Goal: Task Accomplishment & Management: Manage account settings

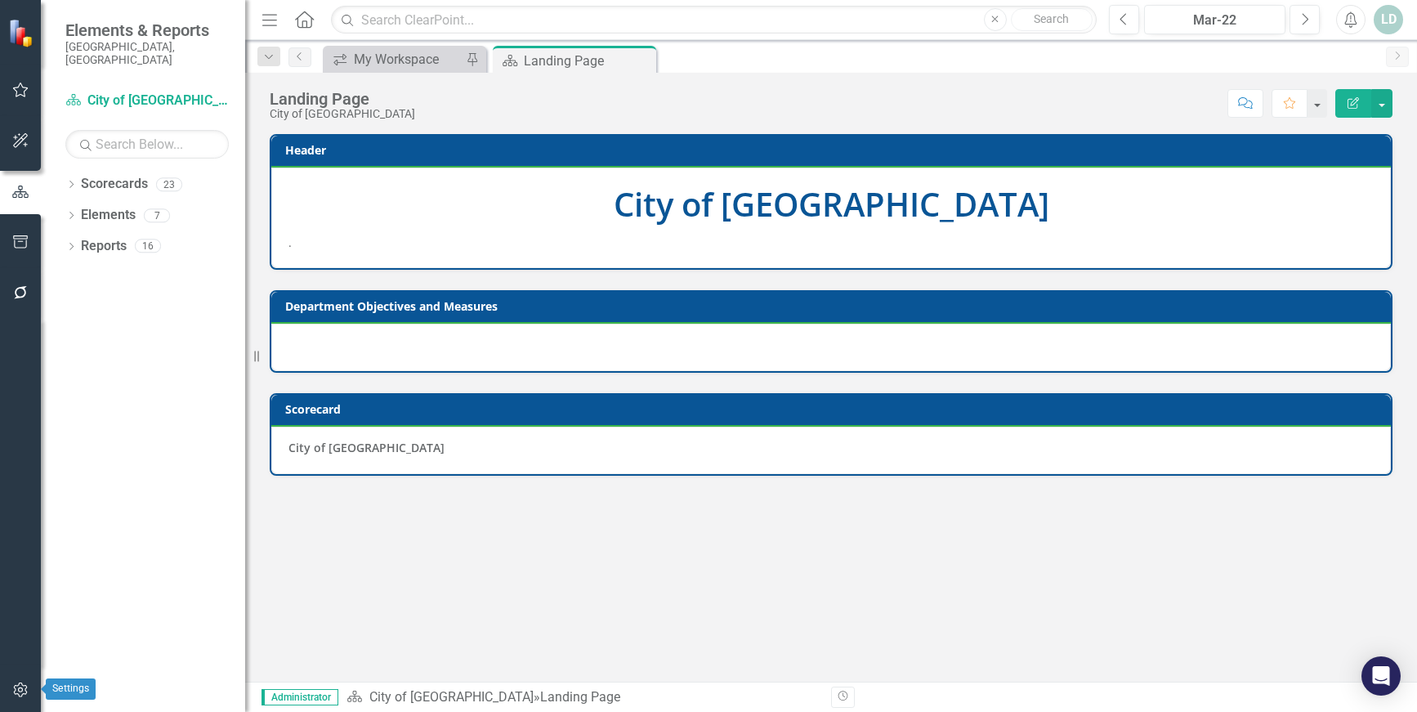
click at [18, 689] on icon "button" at bounding box center [20, 689] width 17 height 13
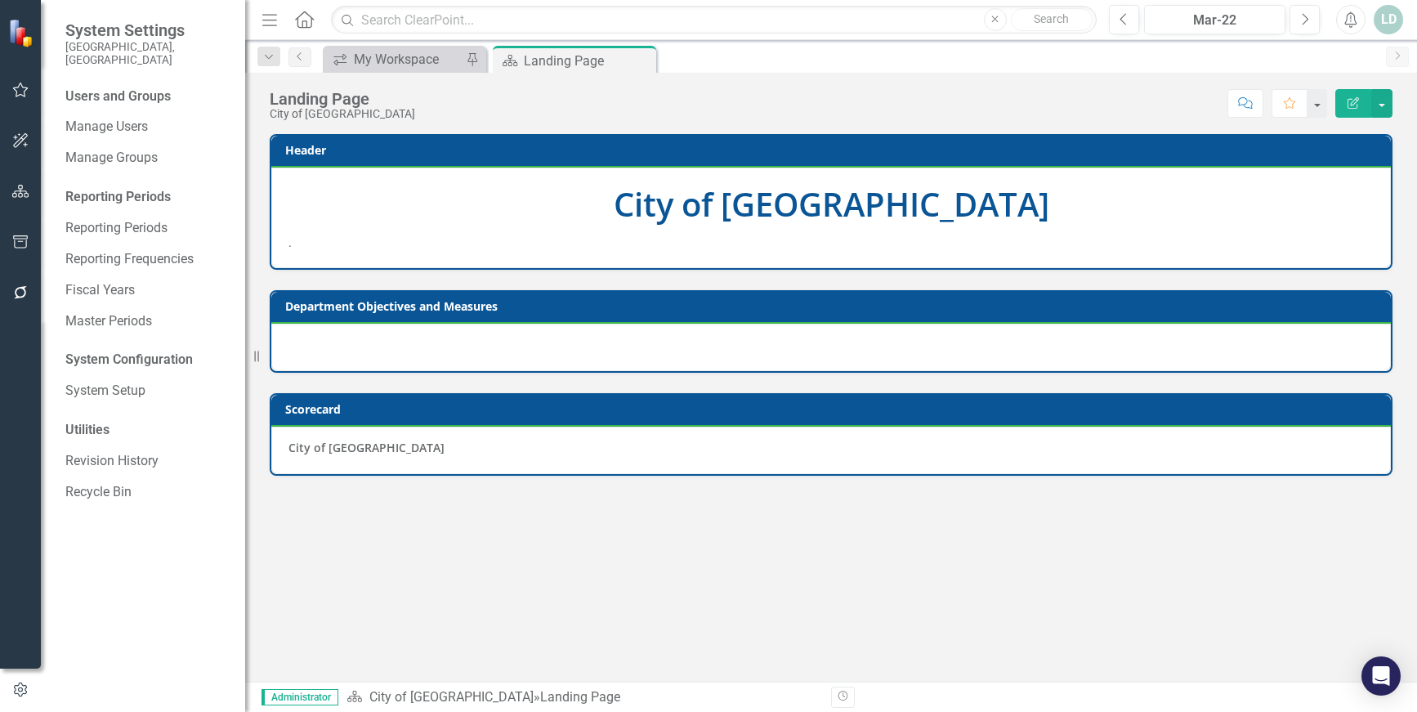
click at [110, 97] on div "Users and Groups Manage Users Manage Groups Reporting Periods Reporting Periods…" at bounding box center [143, 399] width 204 height 624
click at [105, 118] on link "Manage Users" at bounding box center [146, 127] width 163 height 19
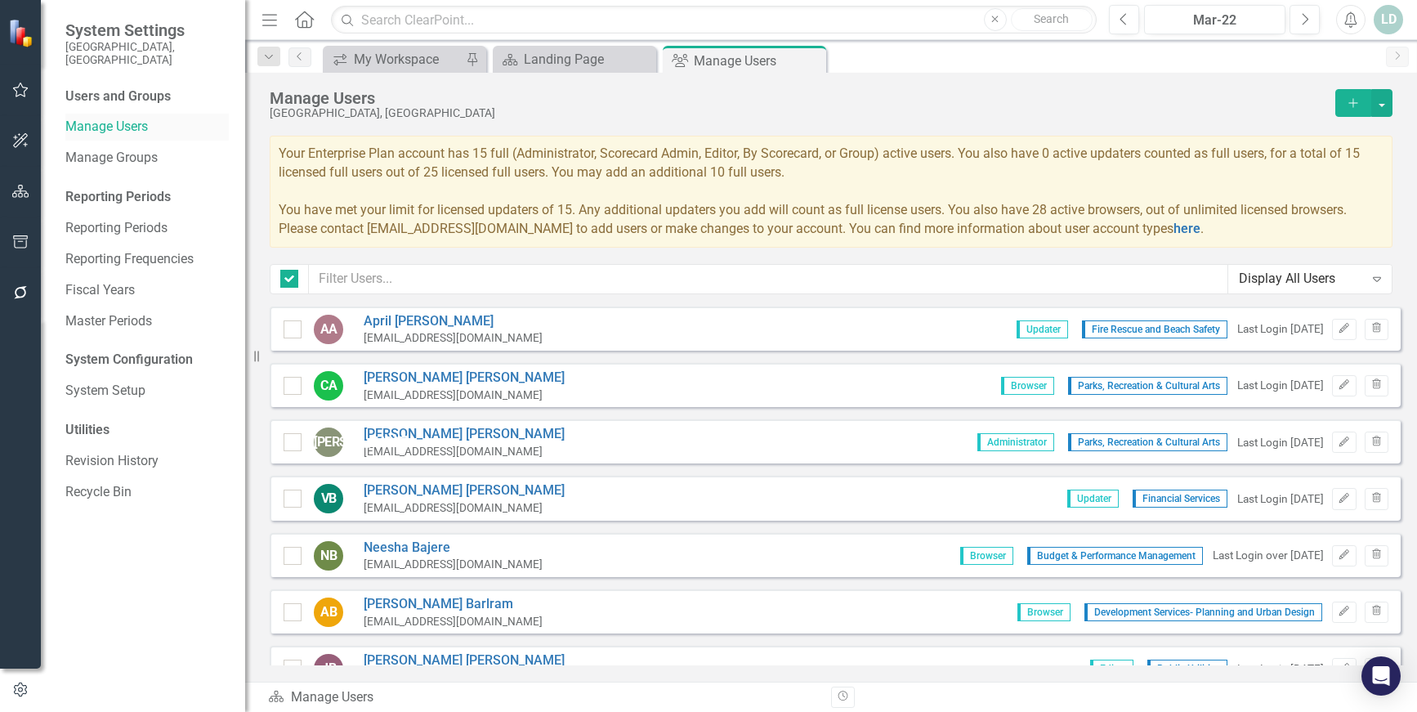
checkbox input "false"
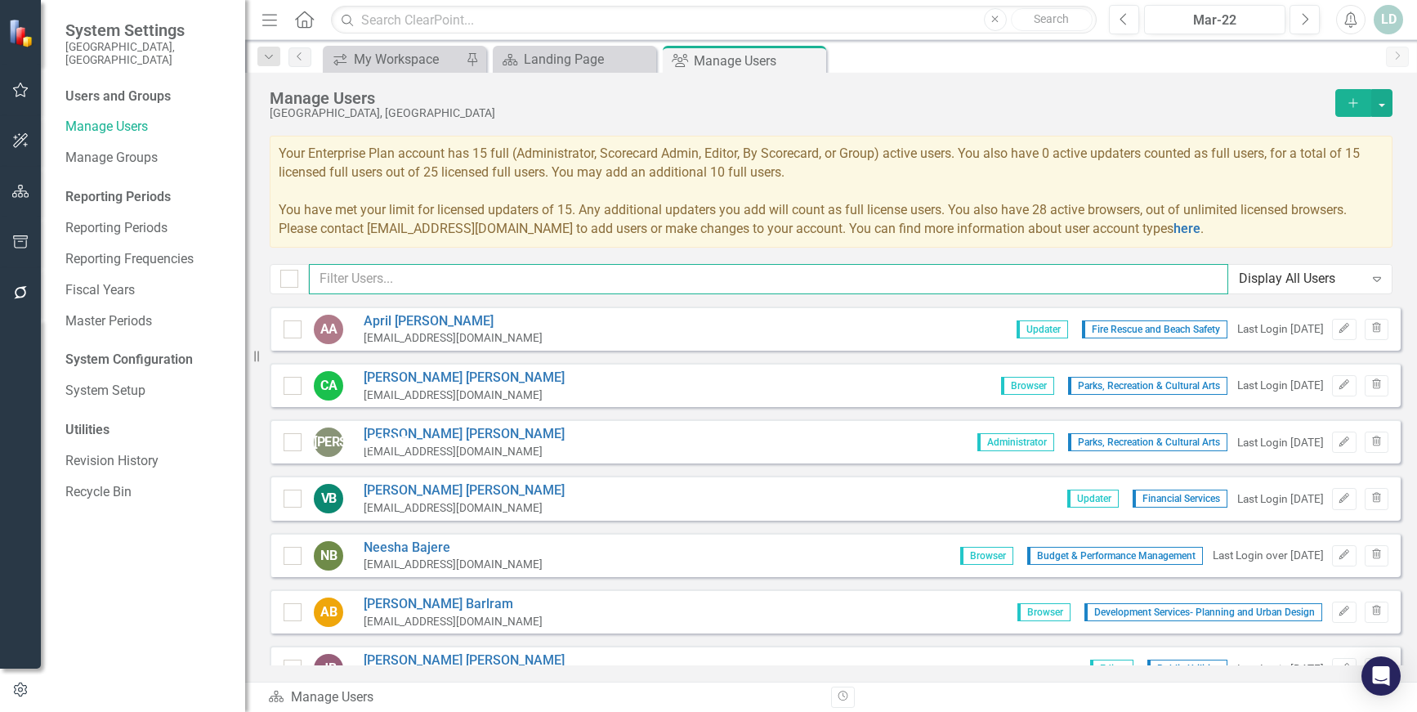
click at [457, 274] on input "text" at bounding box center [768, 279] width 919 height 30
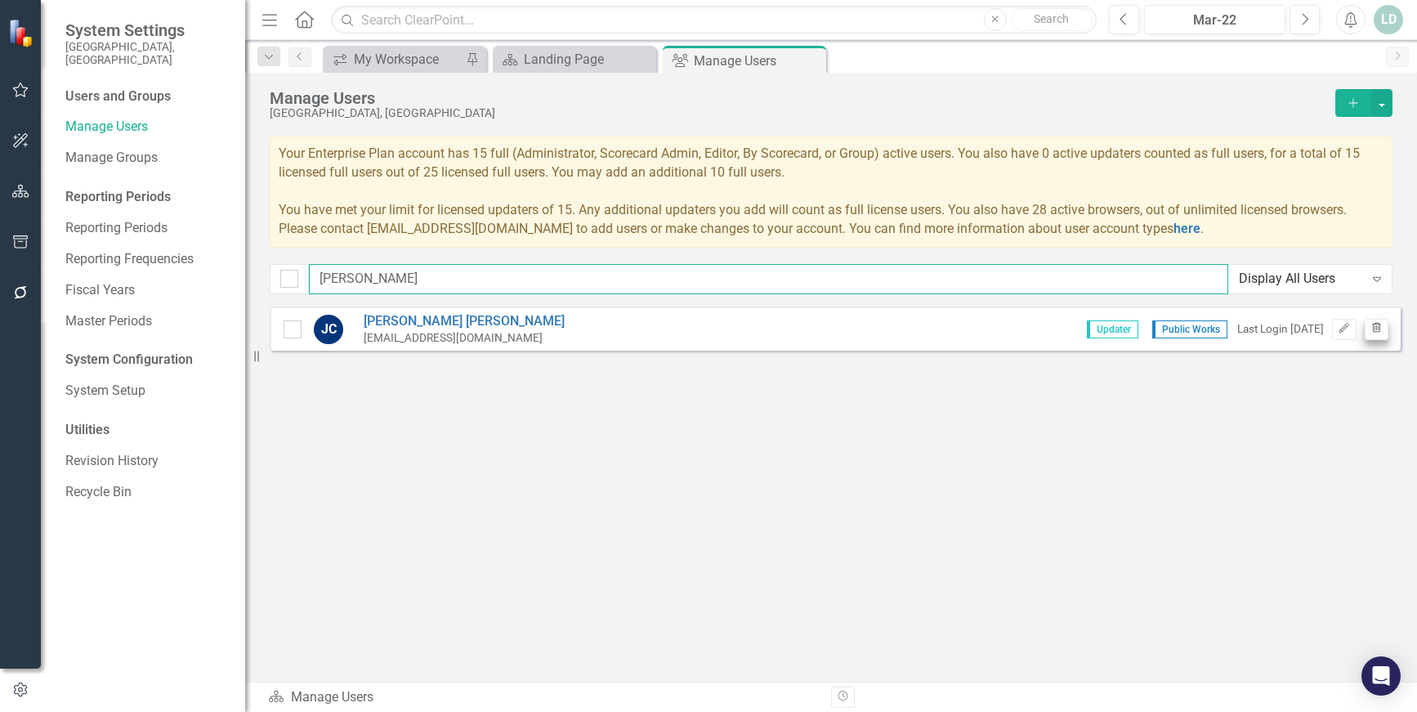
type input "josh"
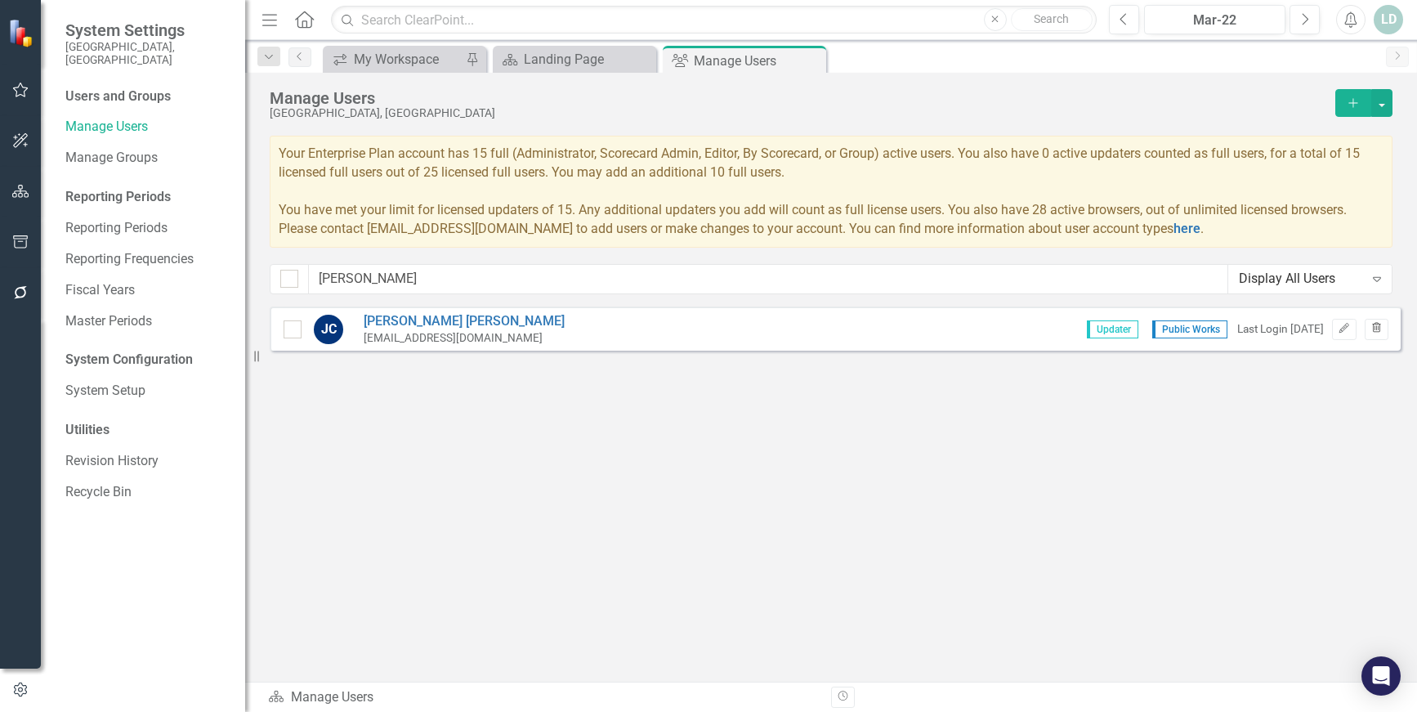
click at [1377, 333] on icon "Trash" at bounding box center [1376, 329] width 12 height 10
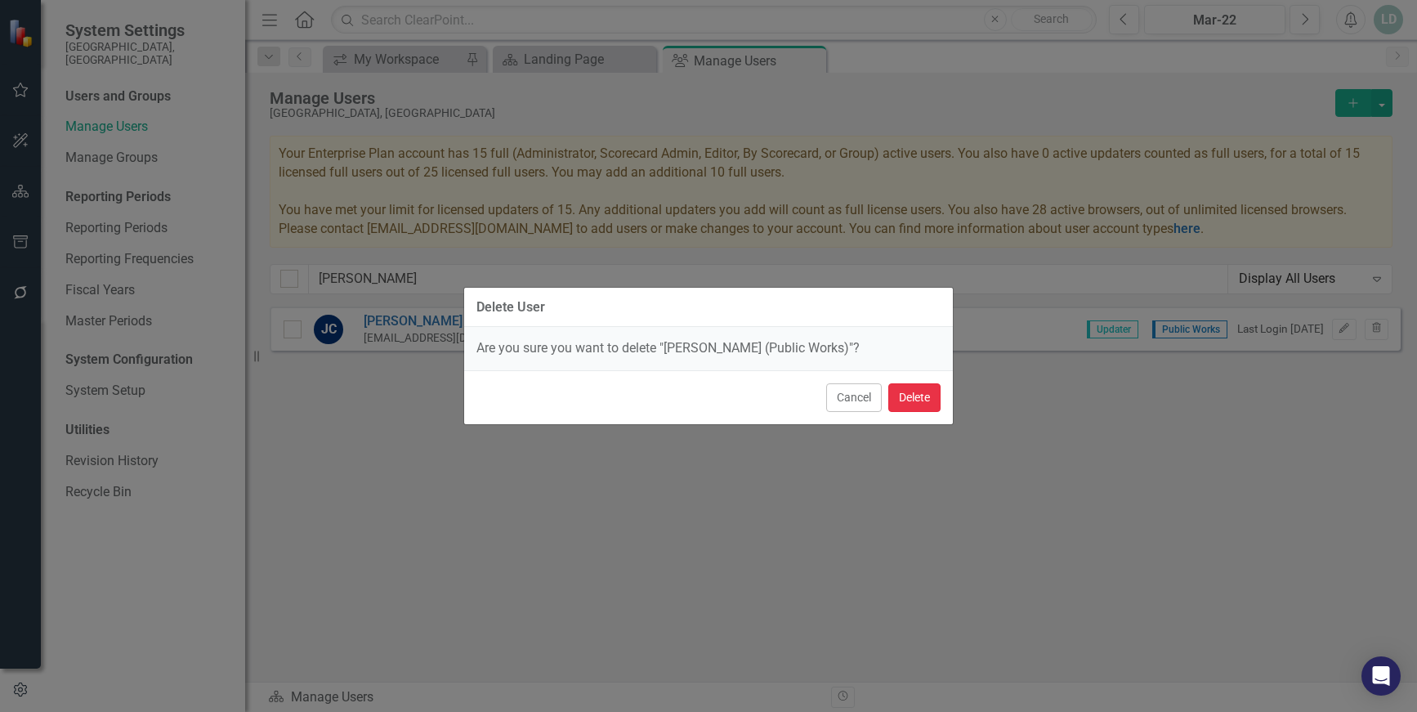
click at [920, 395] on button "Delete" at bounding box center [914, 397] width 52 height 29
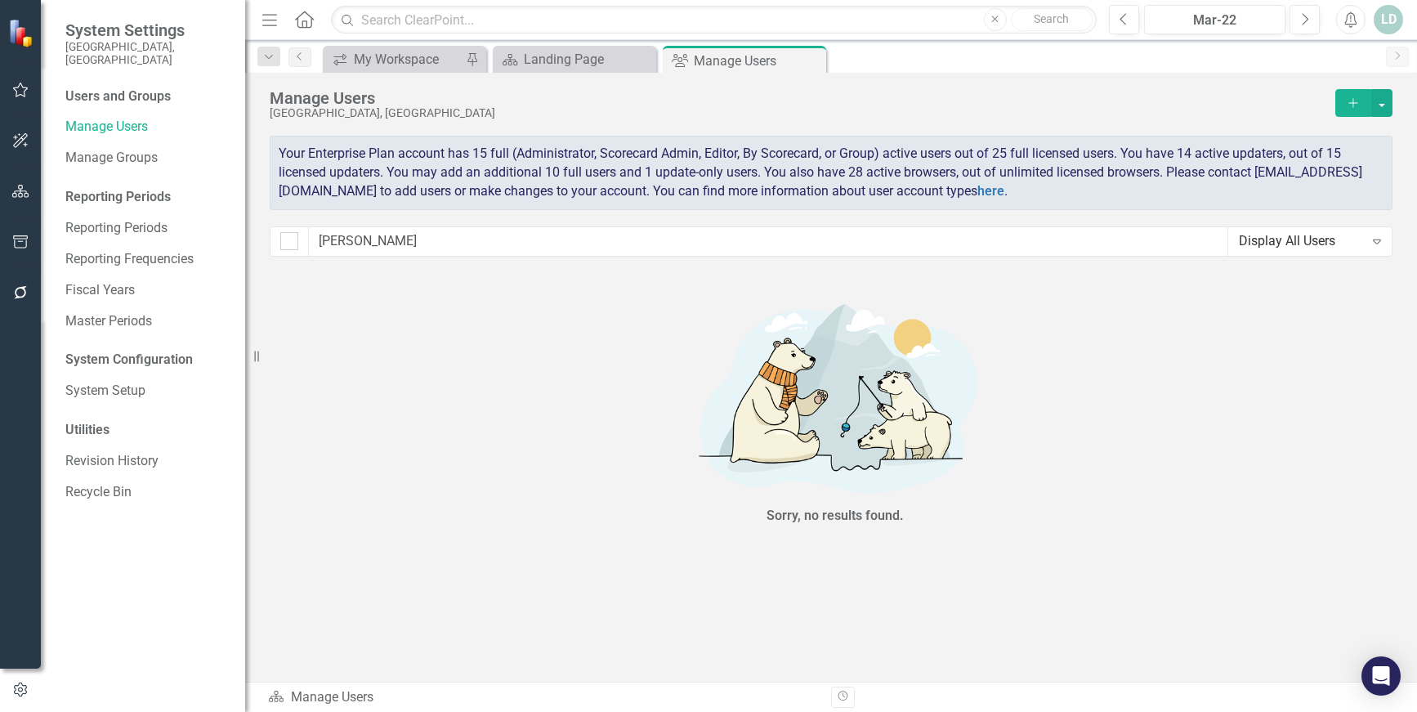
click at [487, 418] on div "Sorry, no results found." at bounding box center [835, 411] width 1131 height 285
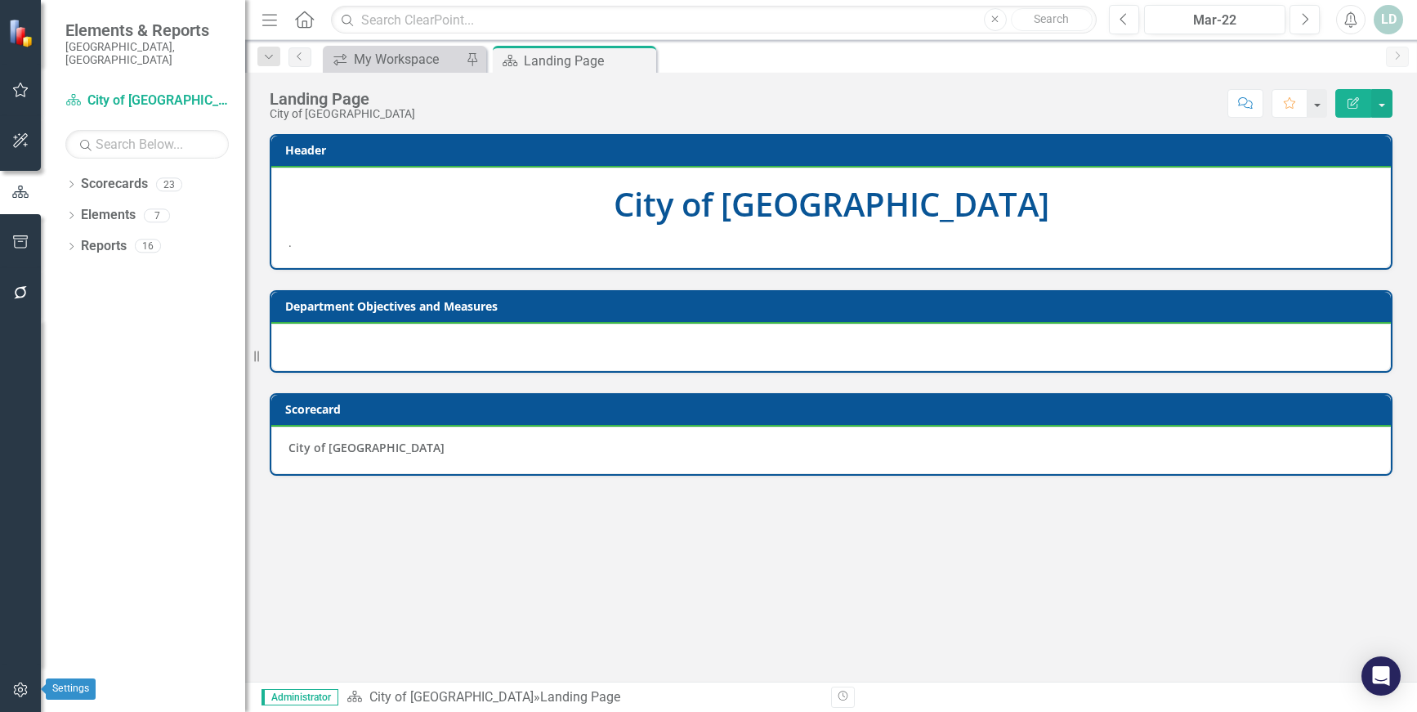
click at [23, 674] on button "button" at bounding box center [20, 690] width 37 height 34
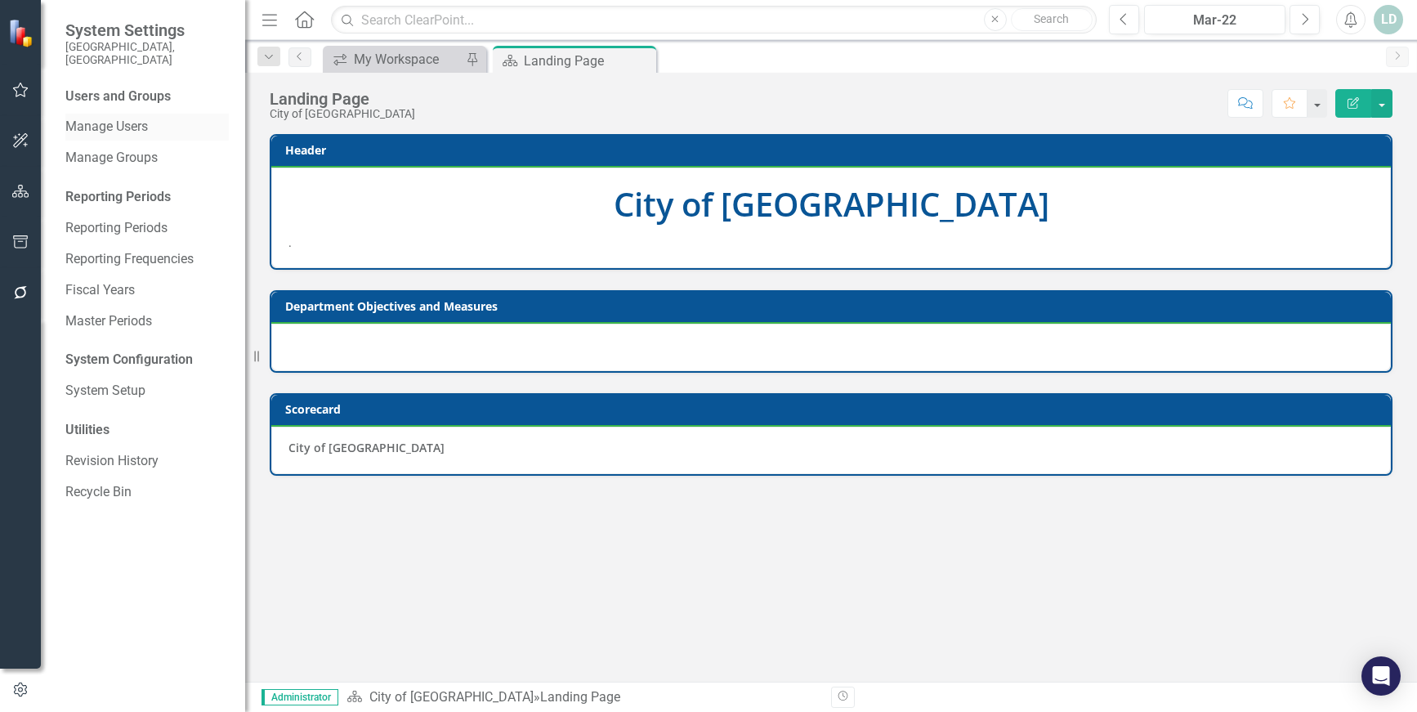
click at [105, 118] on link "Manage Users" at bounding box center [146, 127] width 163 height 19
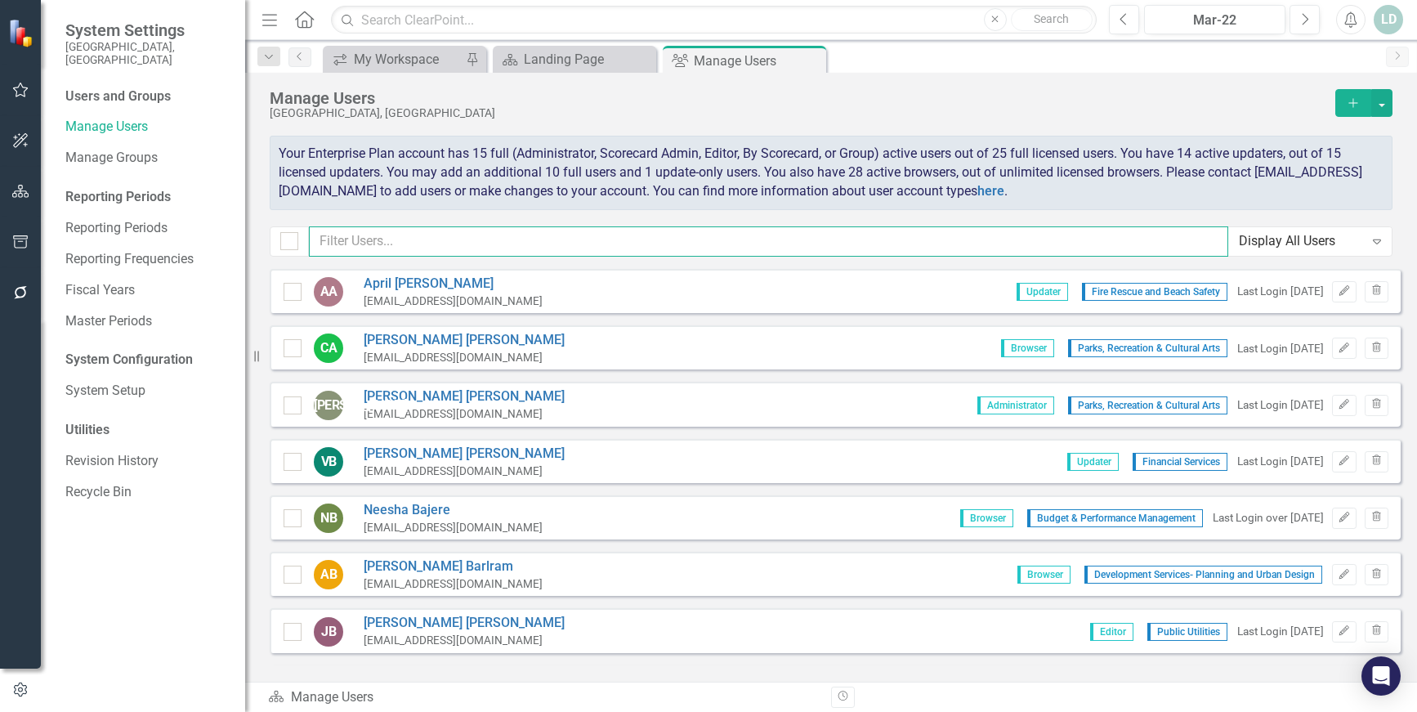
click at [461, 246] on input "text" at bounding box center [768, 241] width 919 height 30
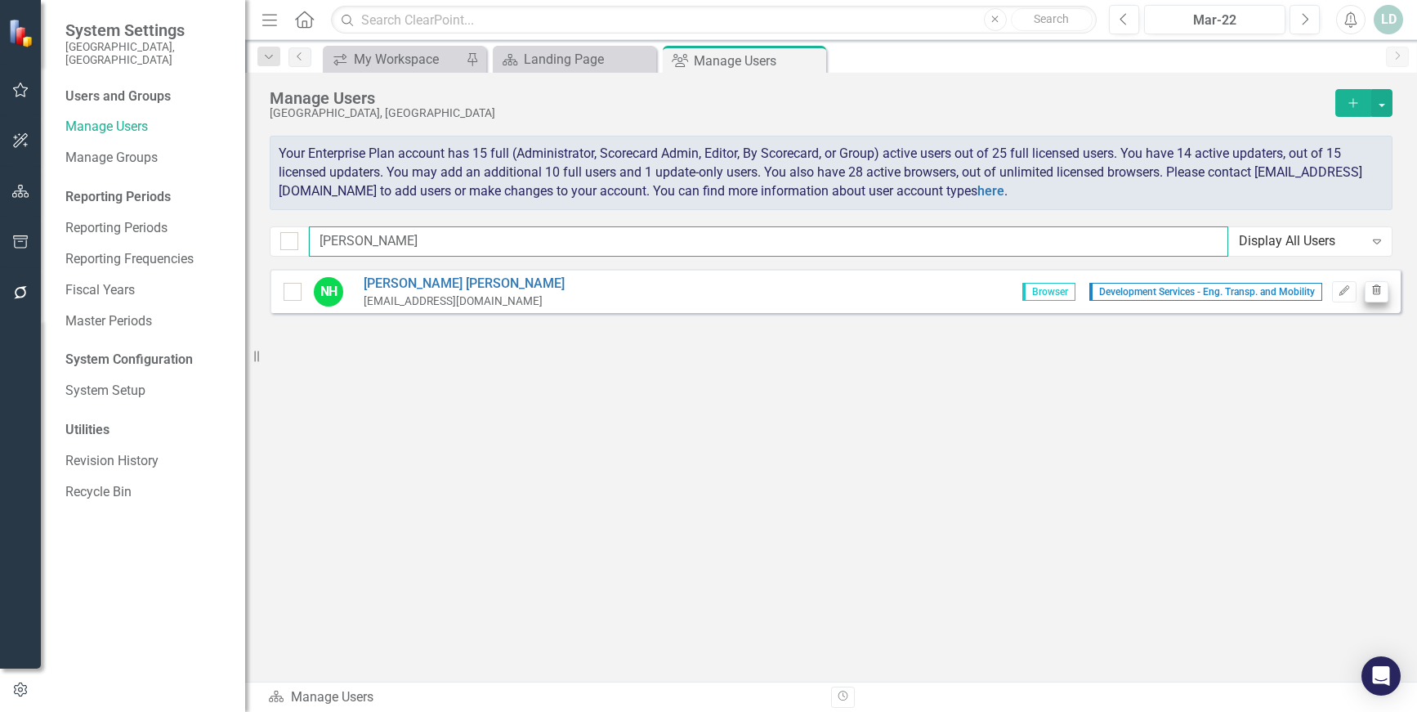
type input "[PERSON_NAME]"
click at [1373, 292] on icon "button" at bounding box center [1376, 290] width 9 height 10
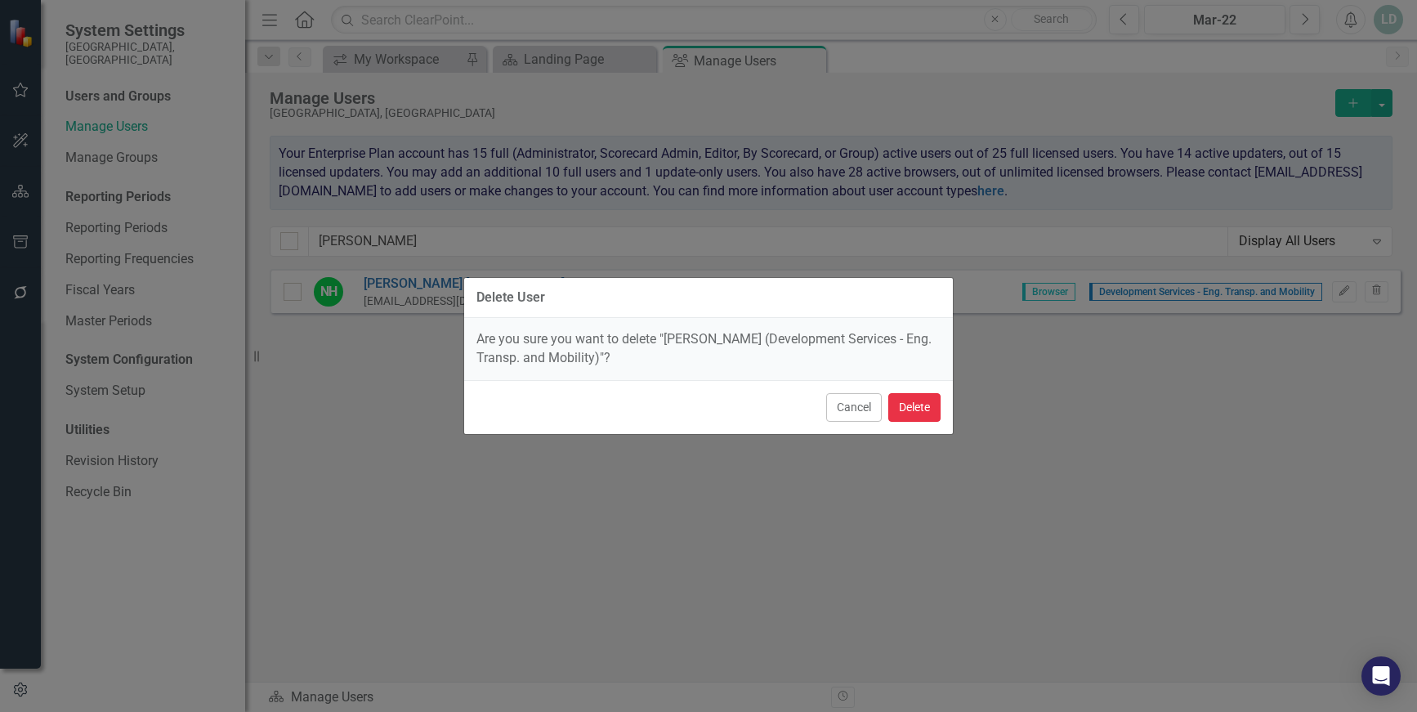
click at [923, 405] on button "Delete" at bounding box center [914, 407] width 52 height 29
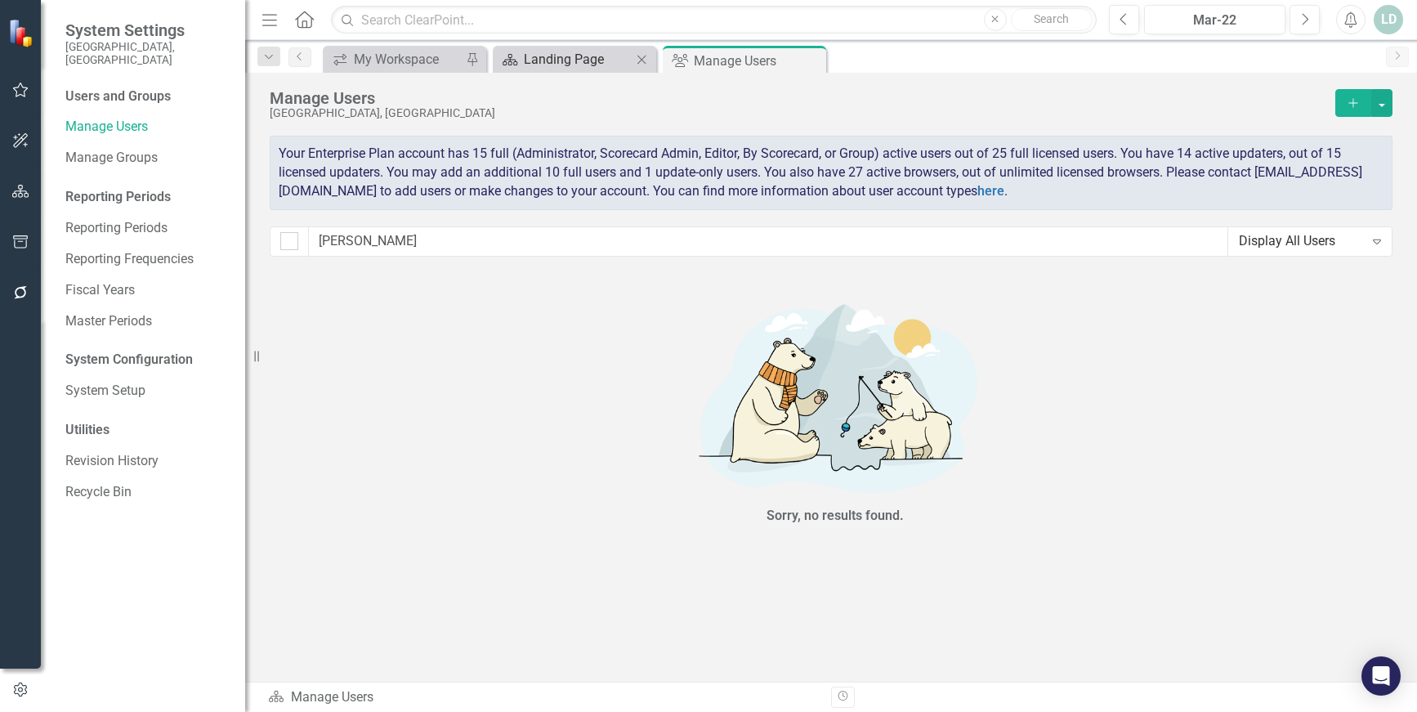
click at [584, 60] on div "Landing Page" at bounding box center [578, 59] width 108 height 20
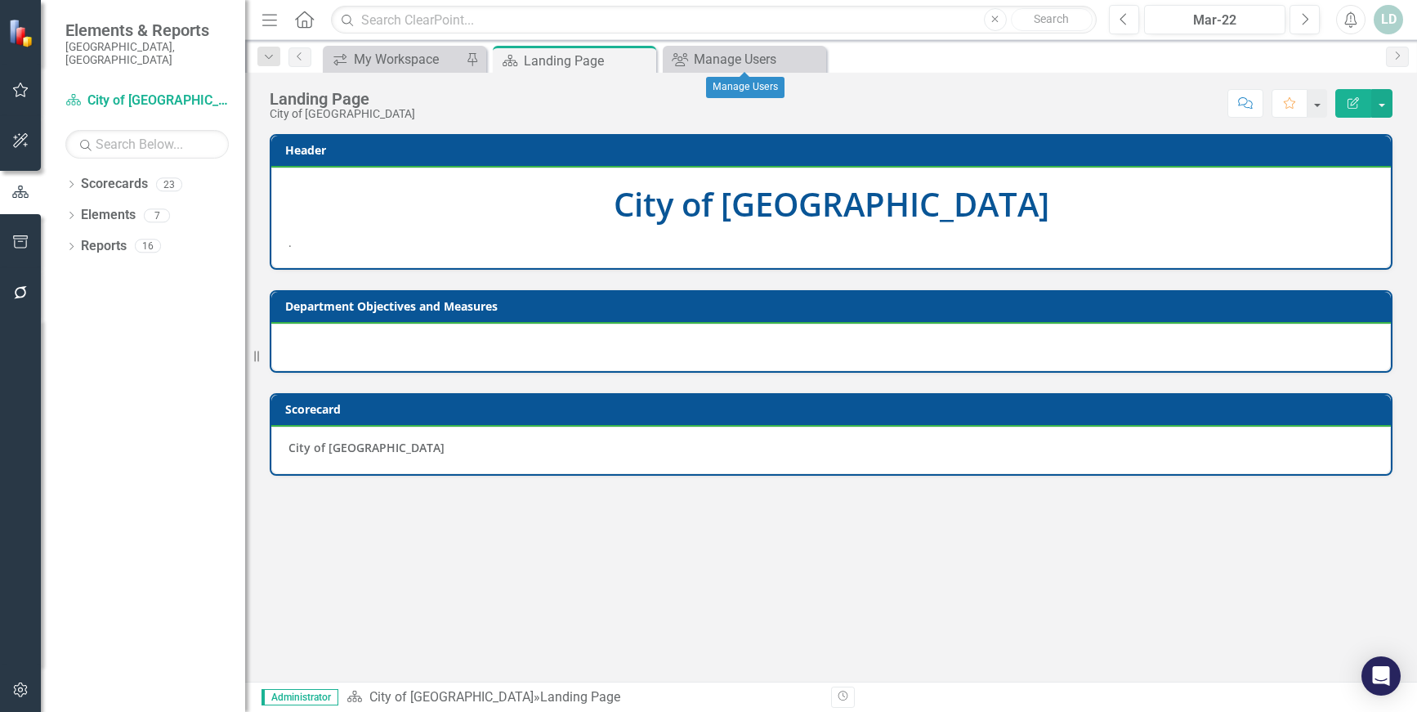
click at [0, 0] on icon "Close" at bounding box center [0, 0] width 0 height 0
click at [1376, 105] on button "button" at bounding box center [1381, 103] width 21 height 29
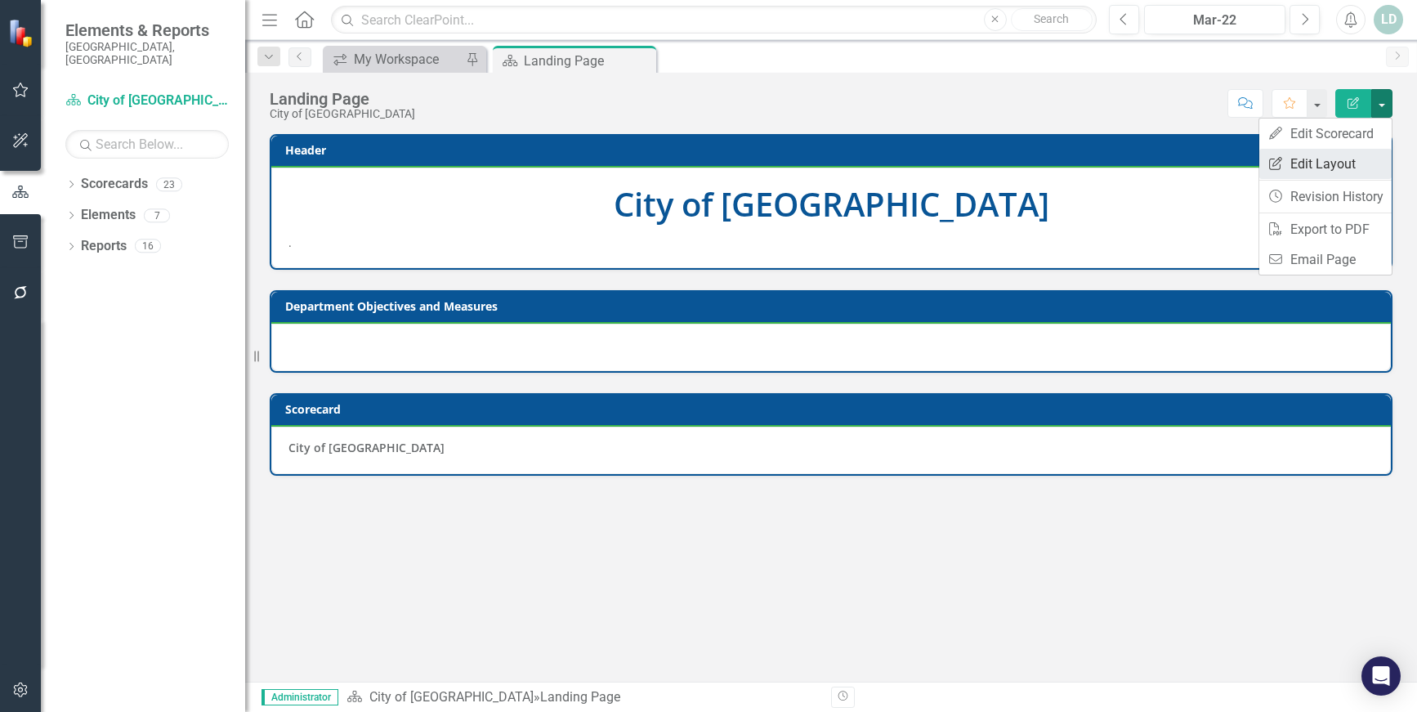
click at [1331, 156] on link "Edit Report Edit Layout" at bounding box center [1325, 164] width 132 height 30
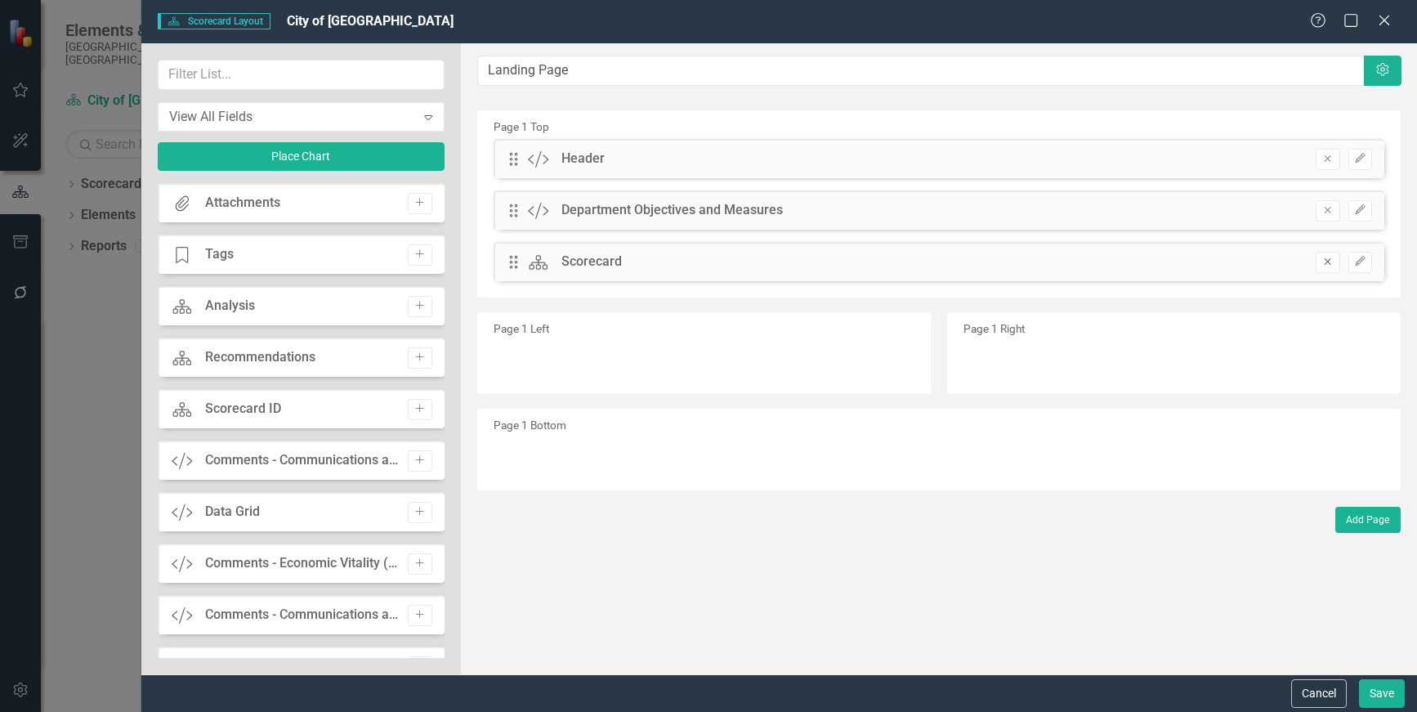
click at [1331, 261] on icon "Remove" at bounding box center [1327, 262] width 12 height 10
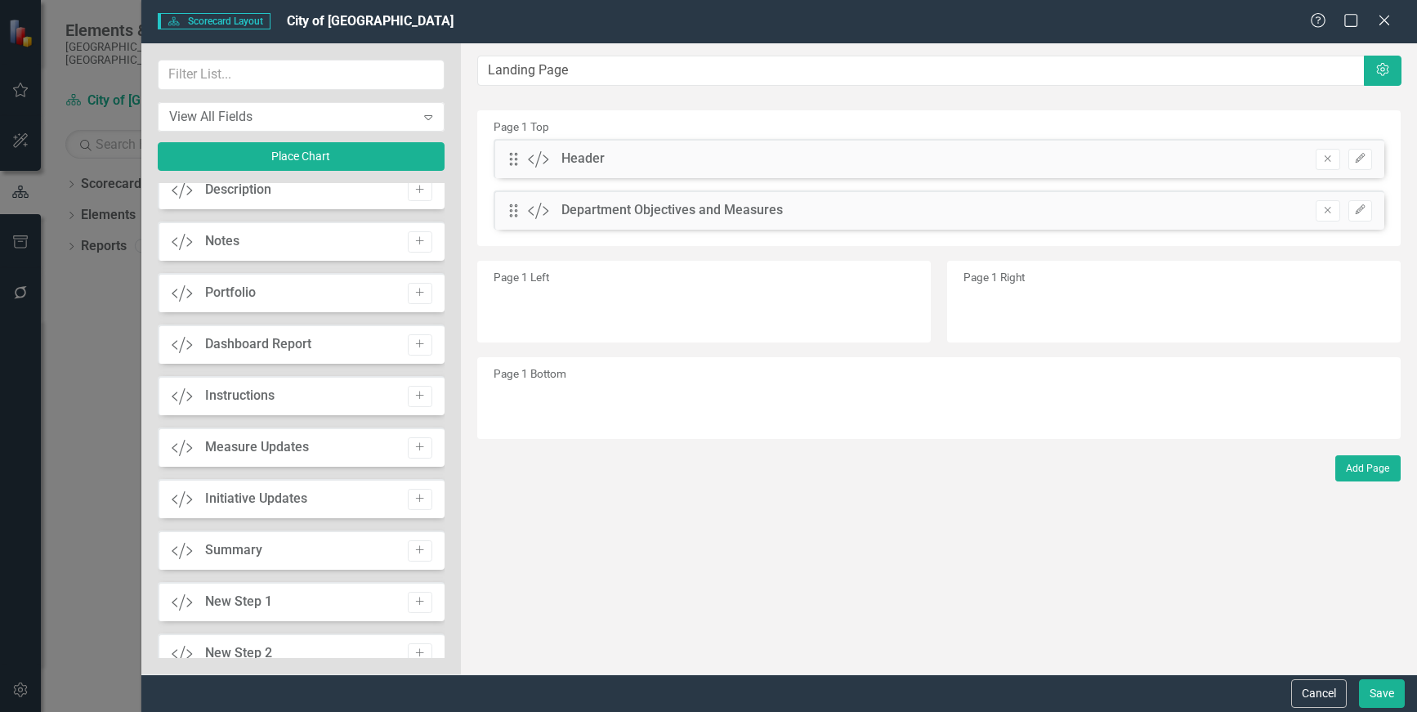
scroll to position [3023, 0]
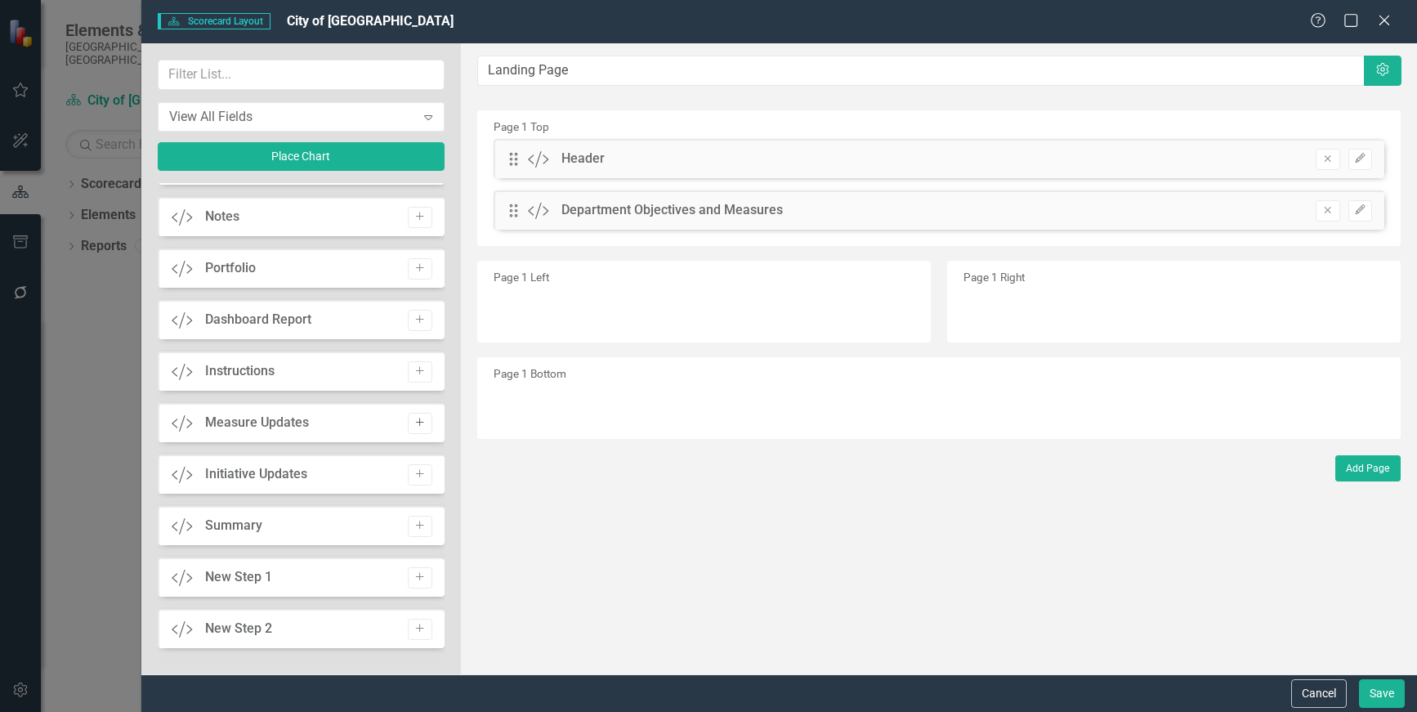
click at [418, 423] on icon "Add" at bounding box center [419, 423] width 12 height 10
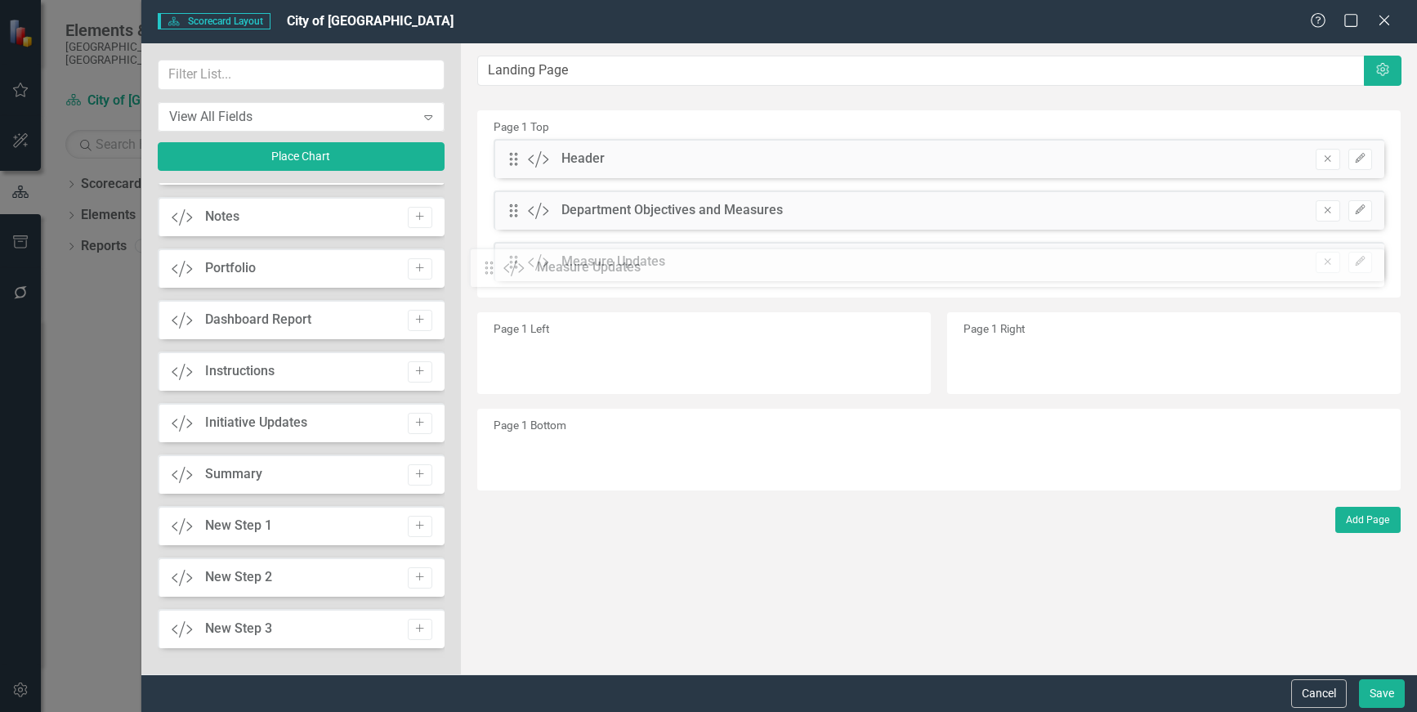
drag, startPoint x: 512, startPoint y: 153, endPoint x: 500, endPoint y: 261, distance: 109.4
click at [1382, 694] on button "Save" at bounding box center [1382, 693] width 46 height 29
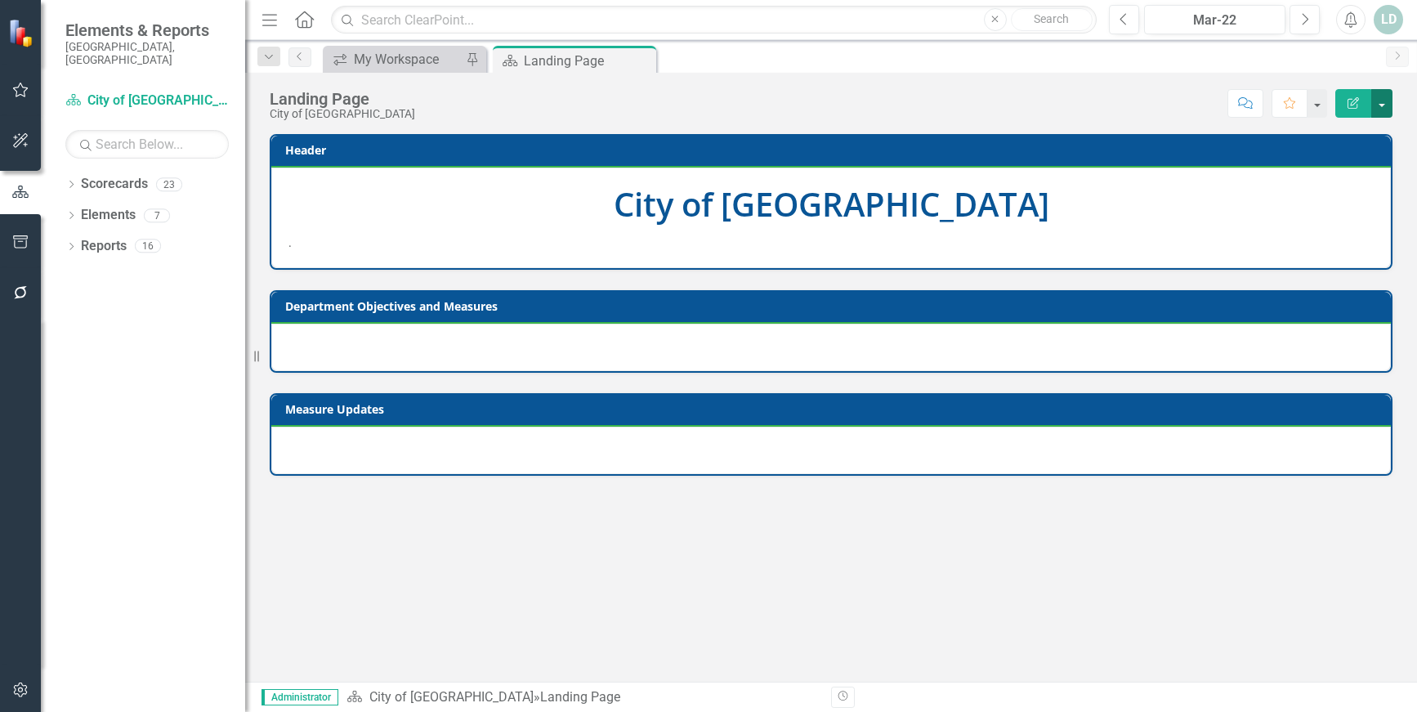
click at [1377, 110] on button "button" at bounding box center [1381, 103] width 21 height 29
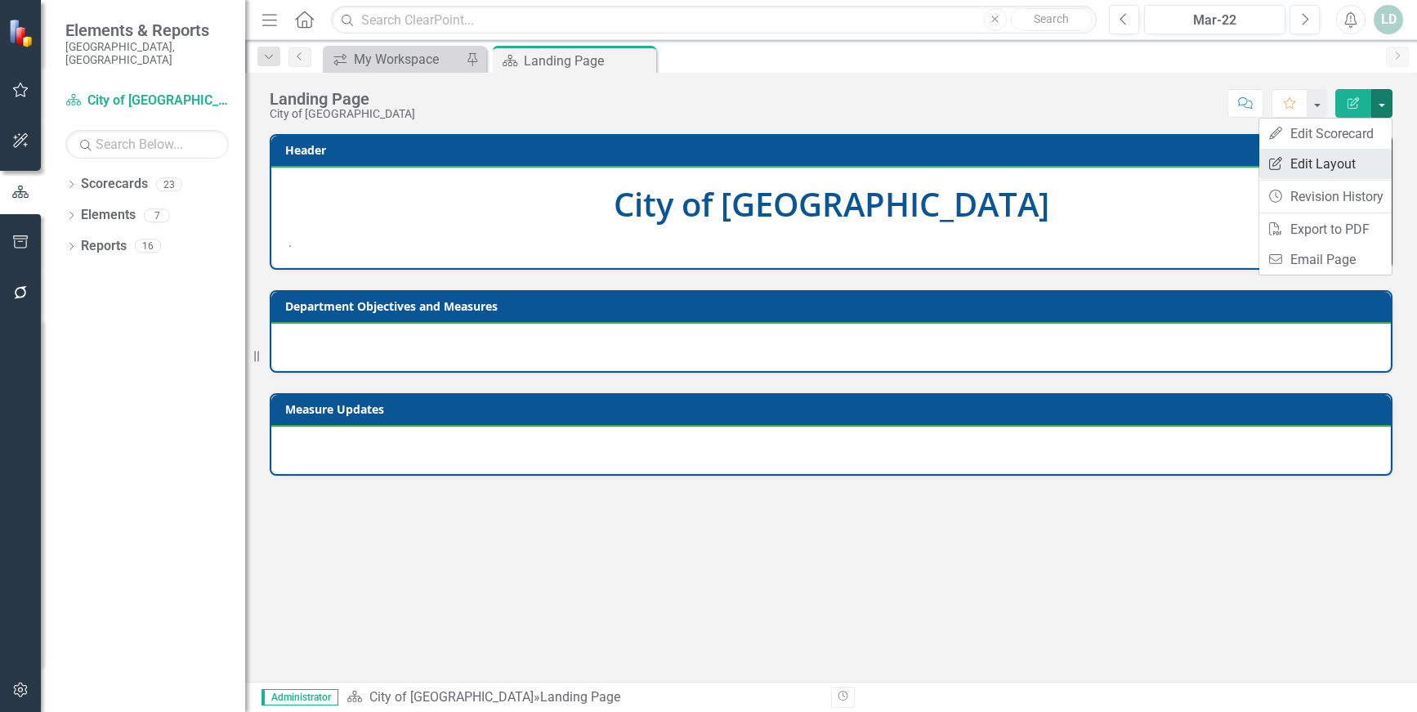
click at [1311, 172] on link "Edit Report Edit Layout" at bounding box center [1325, 164] width 132 height 30
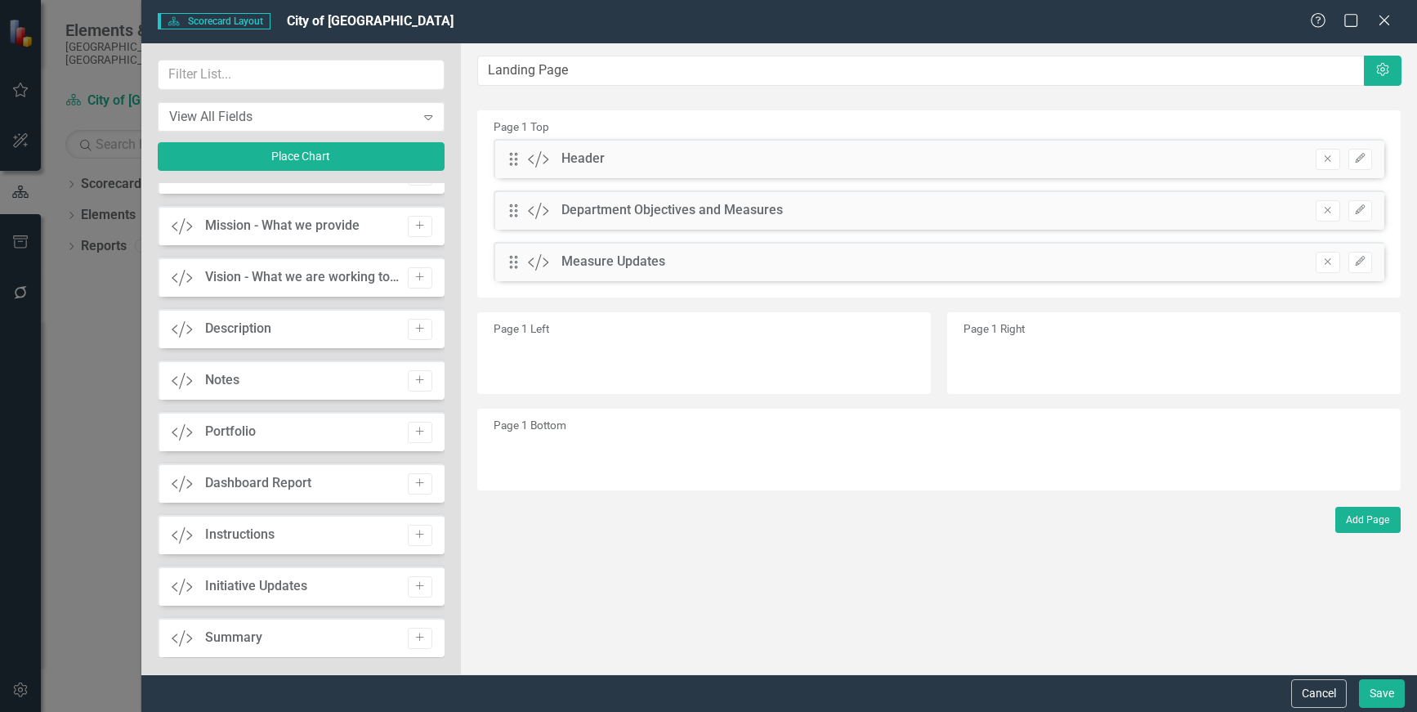
scroll to position [2942, 0]
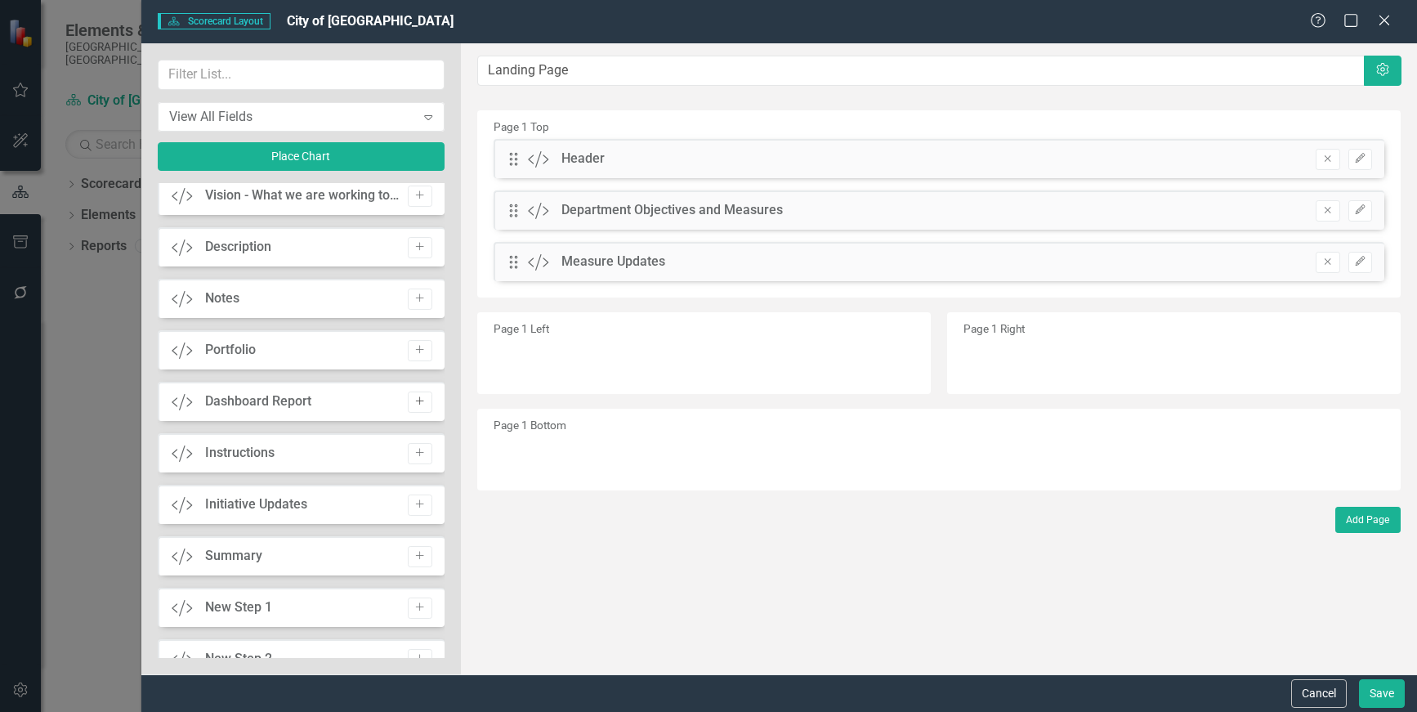
click at [420, 400] on icon "Add" at bounding box center [419, 401] width 12 height 10
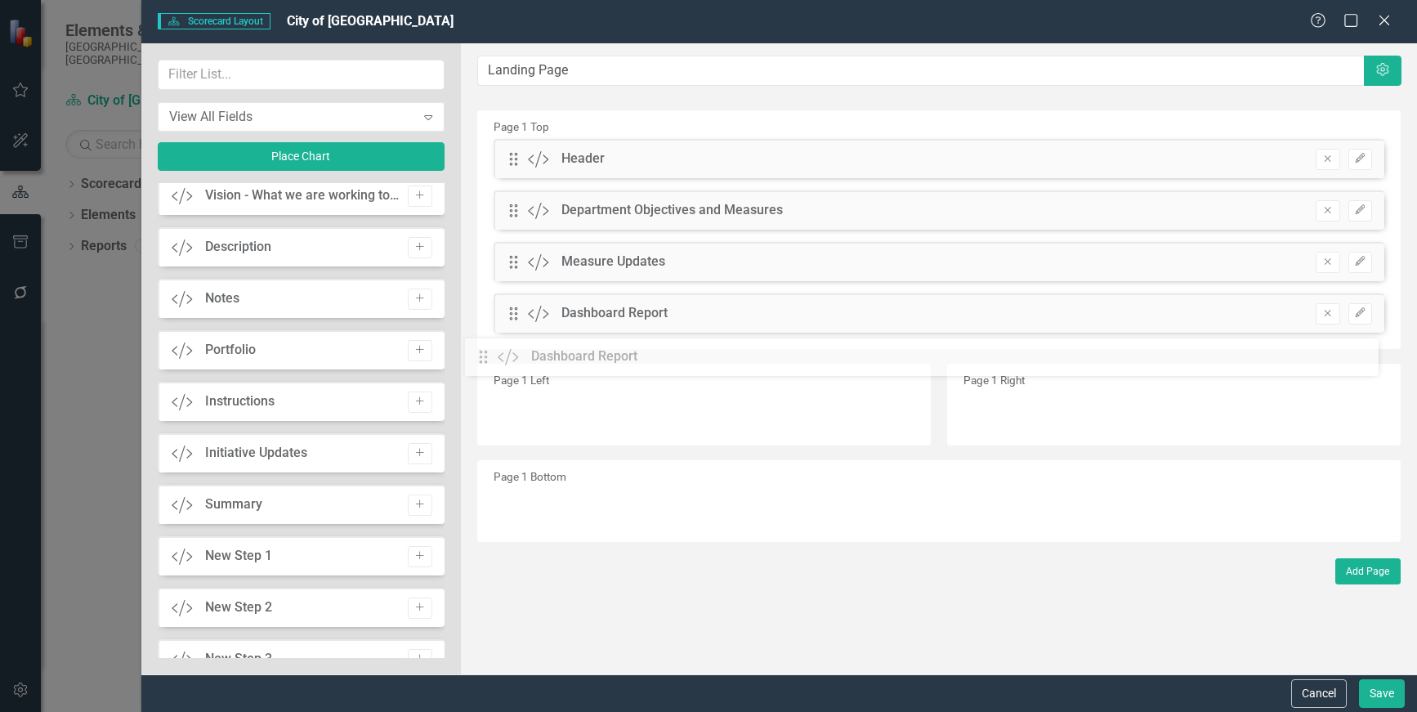
drag, startPoint x: 519, startPoint y: 165, endPoint x: 502, endPoint y: 356, distance: 192.0
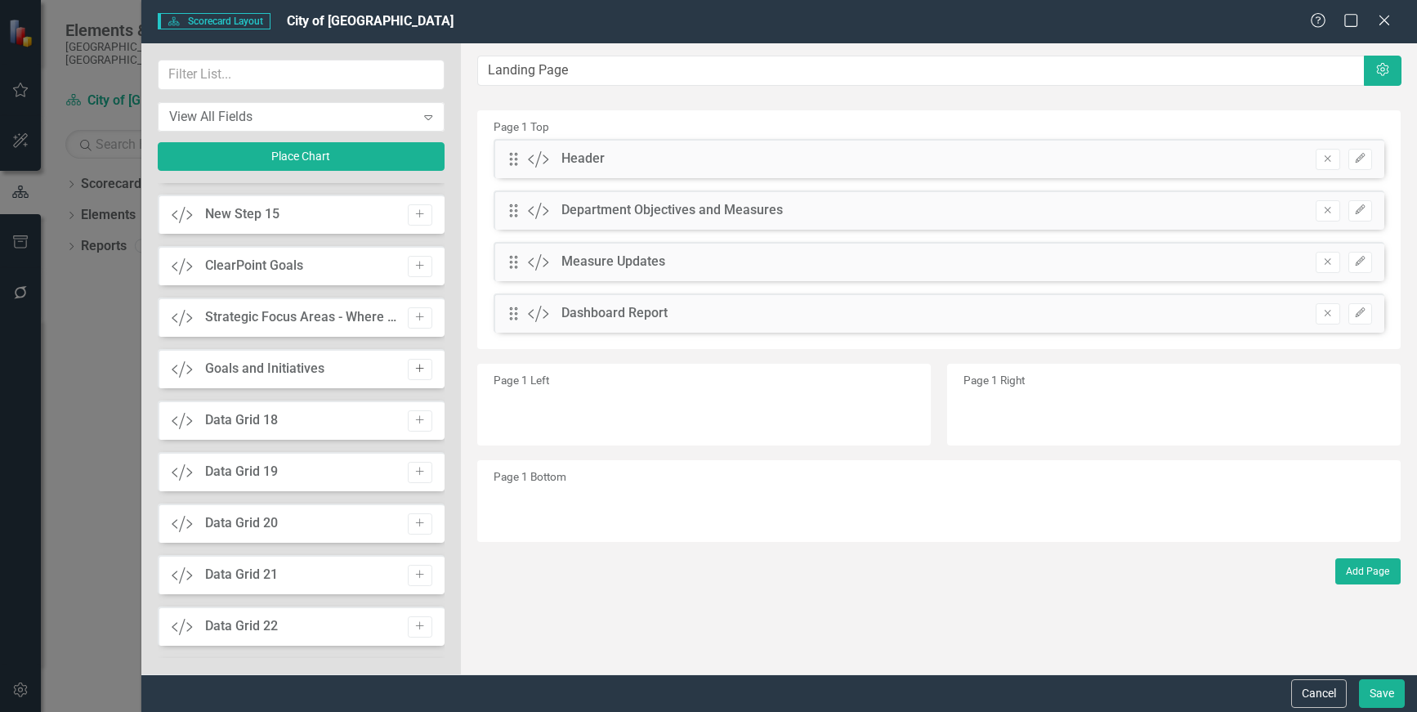
click at [417, 368] on icon "Add" at bounding box center [419, 369] width 12 height 10
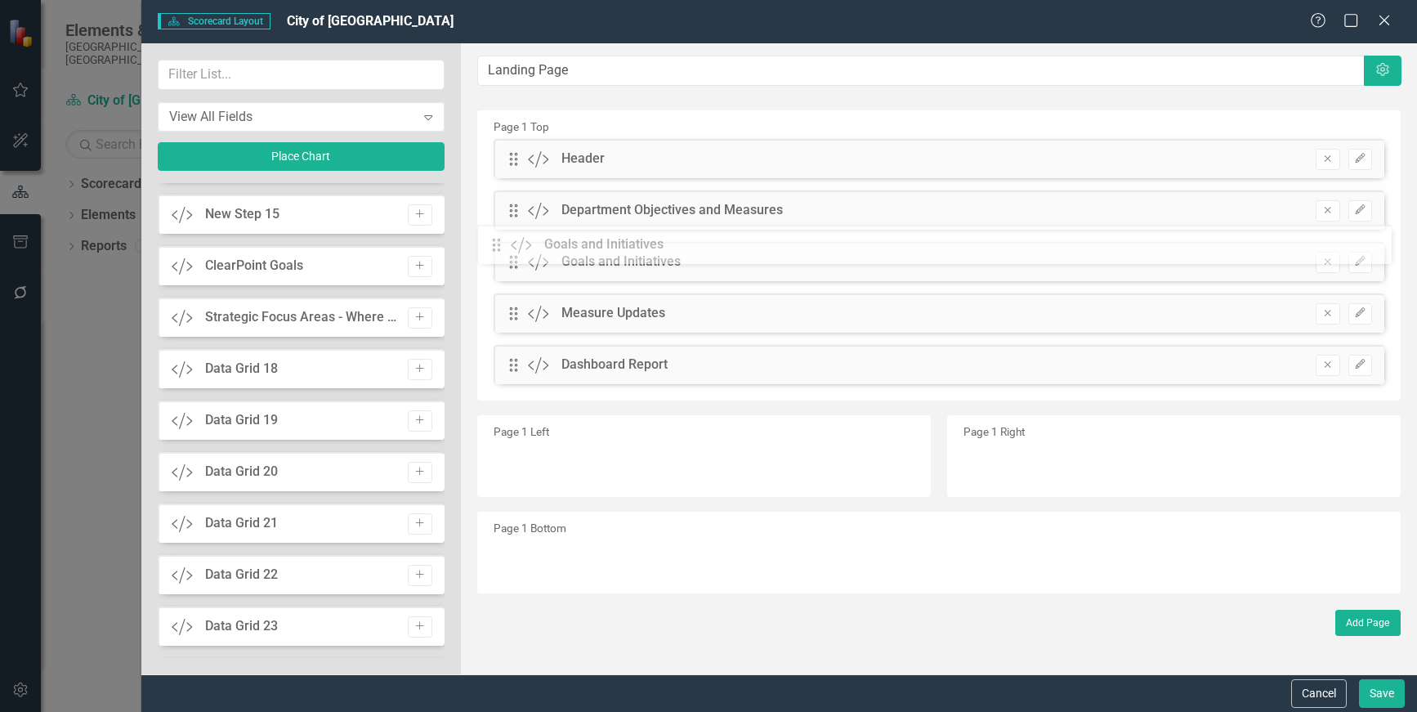
drag, startPoint x: 507, startPoint y: 161, endPoint x: 502, endPoint y: 247, distance: 85.9
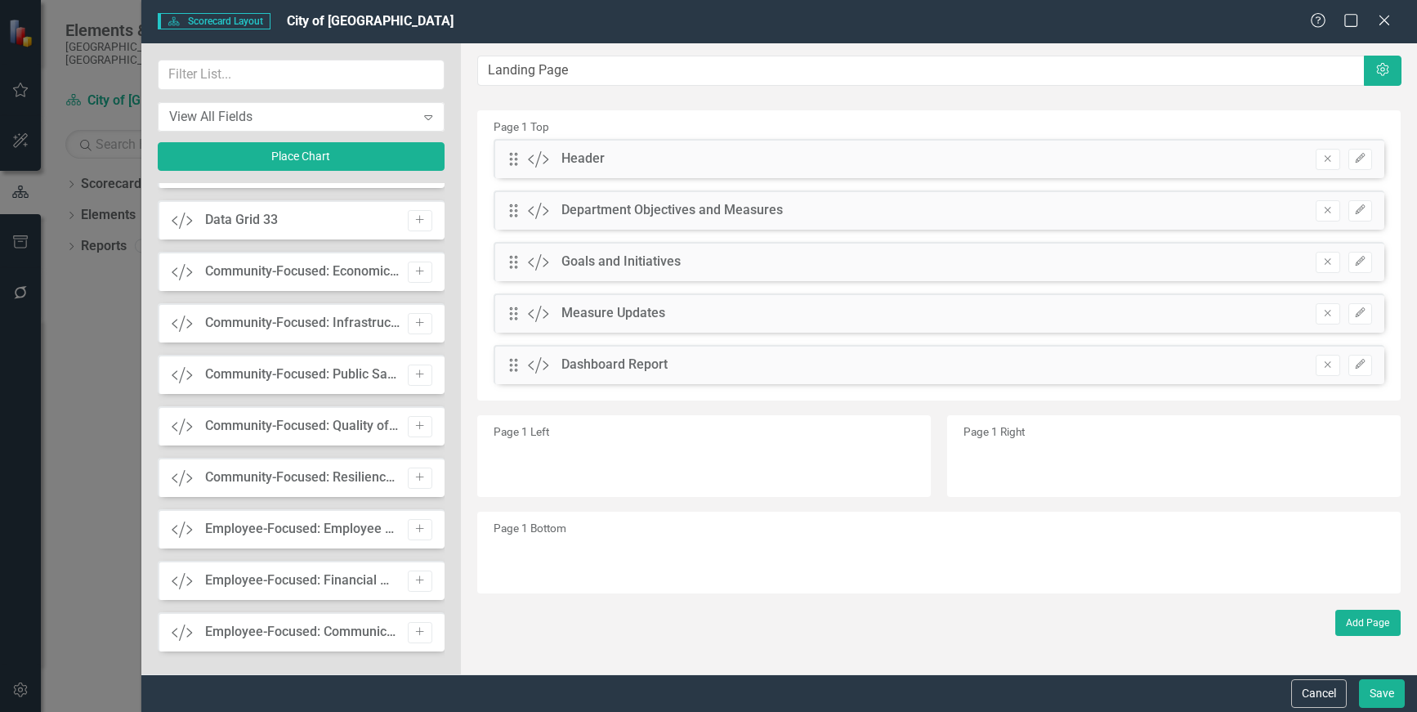
scroll to position [4931, 0]
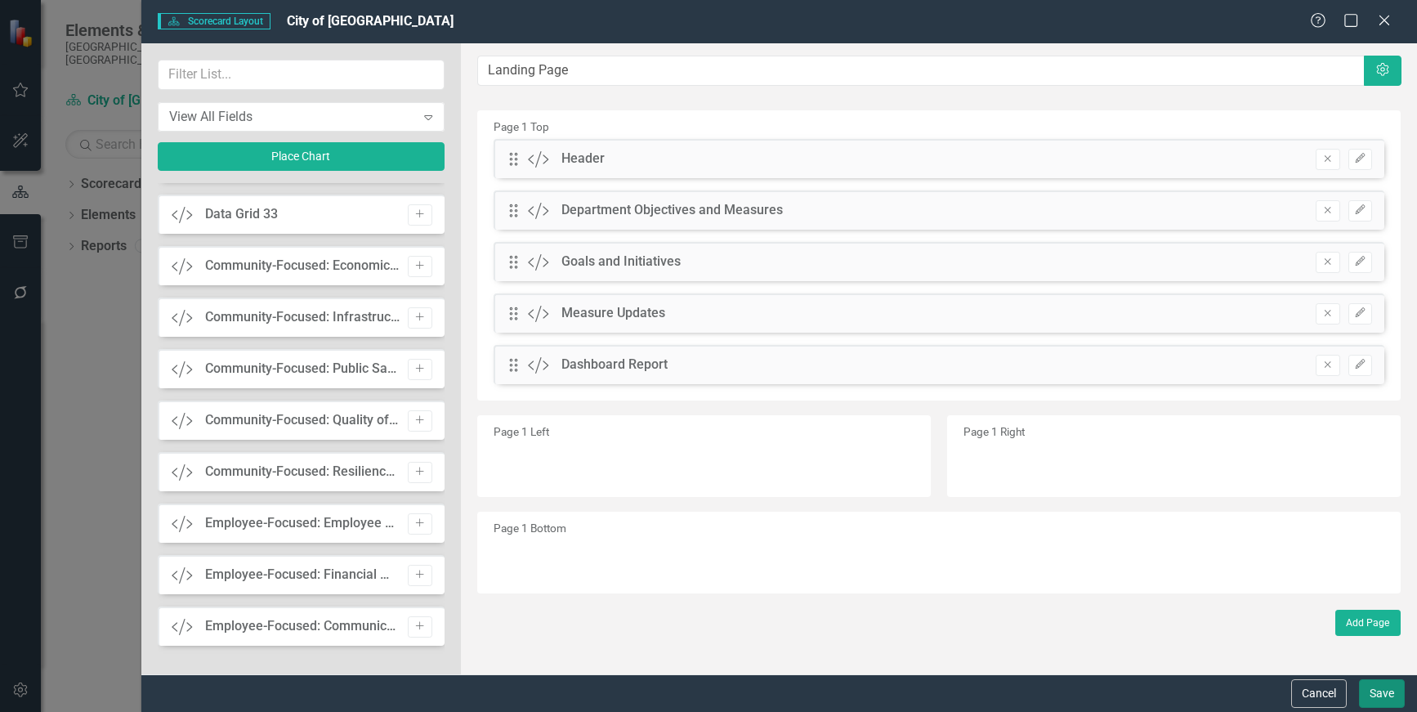
click at [1384, 698] on button "Save" at bounding box center [1382, 693] width 46 height 29
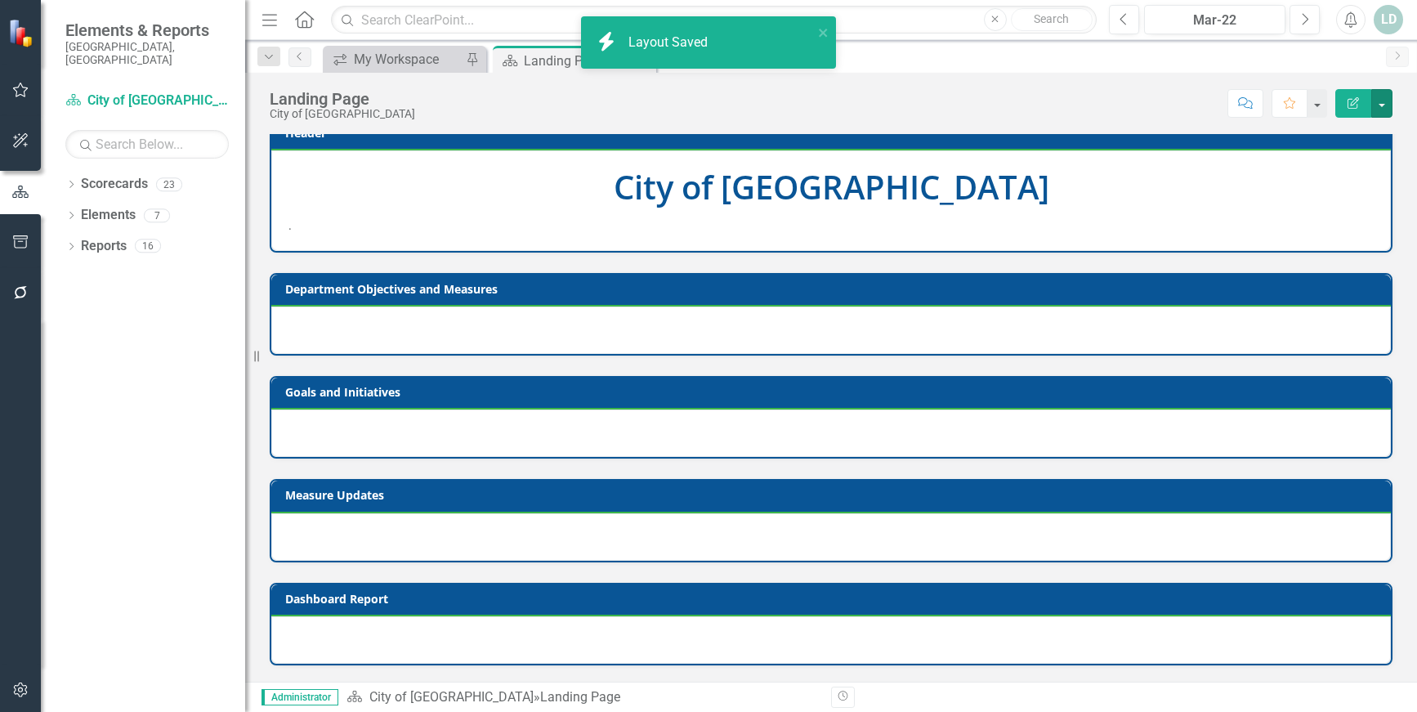
scroll to position [0, 0]
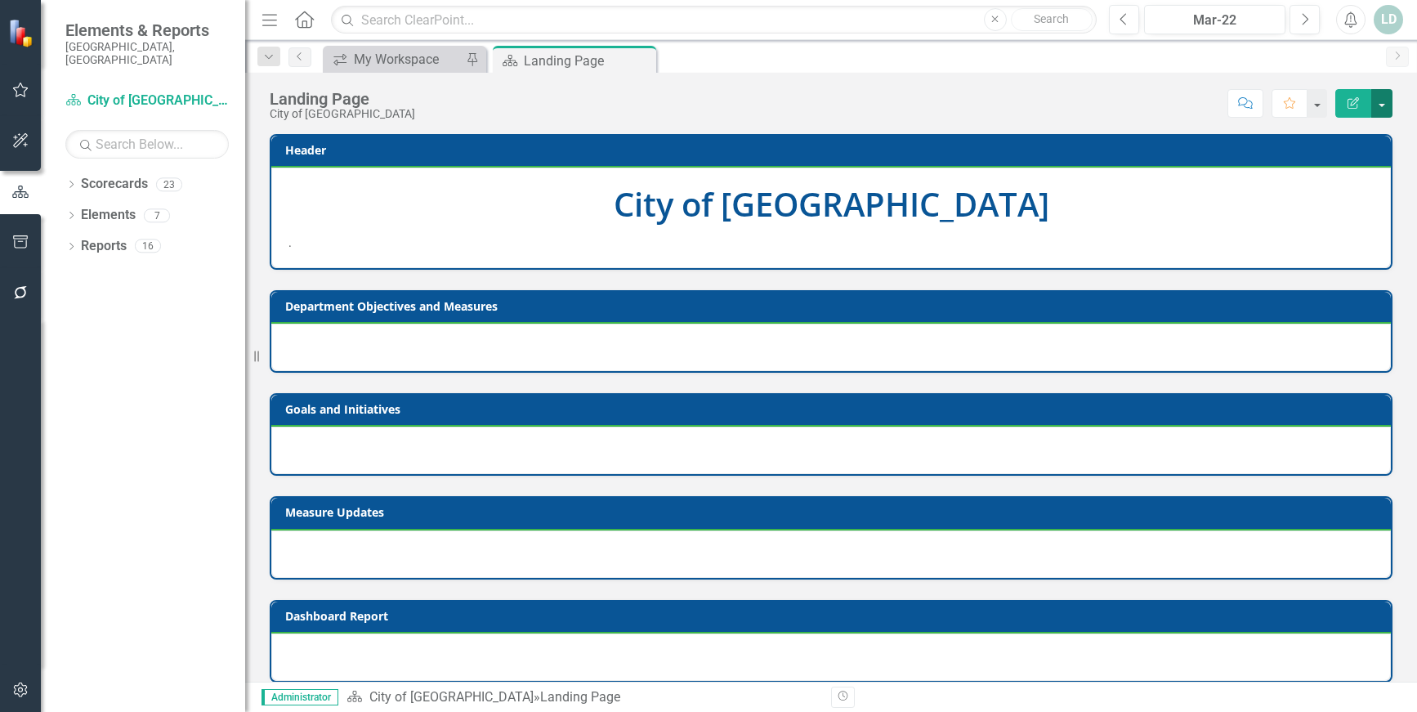
click at [1379, 101] on button "button" at bounding box center [1381, 103] width 21 height 29
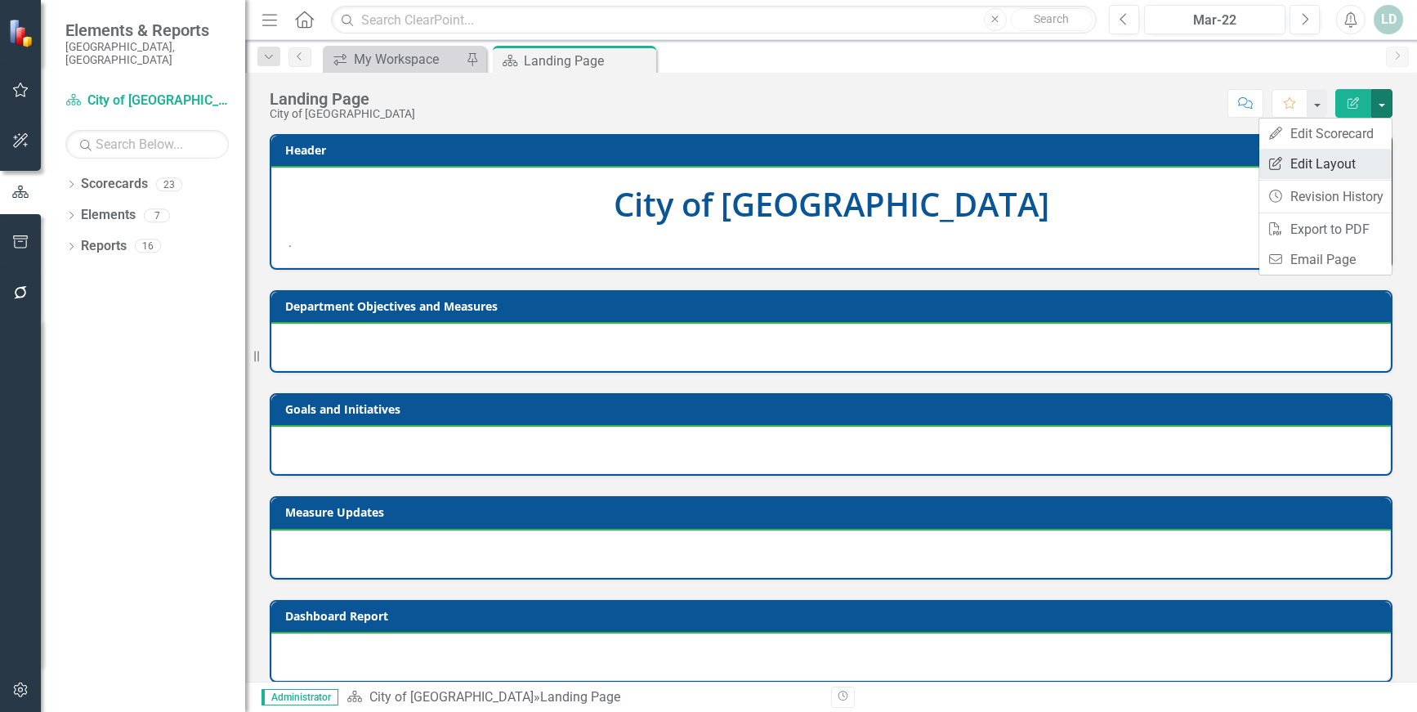
click at [1298, 164] on link "Edit Report Edit Layout" at bounding box center [1325, 164] width 132 height 30
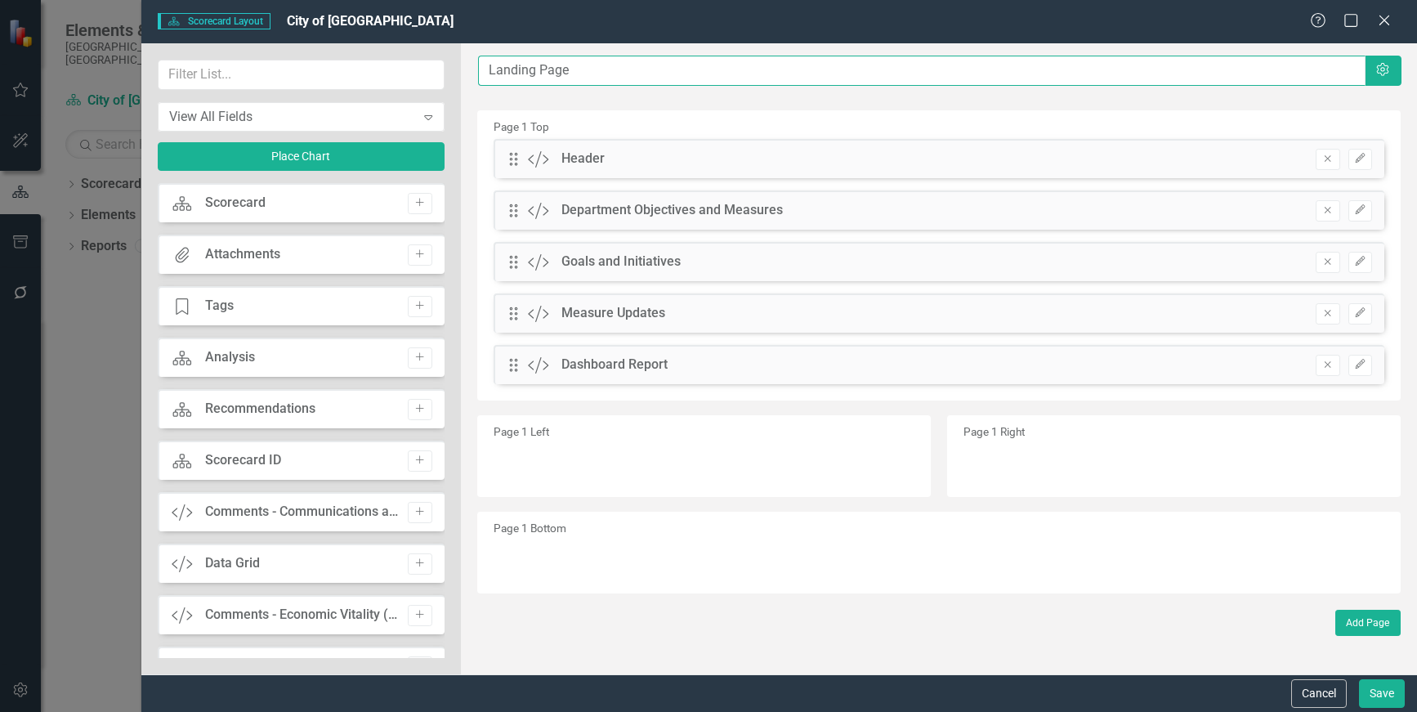
click at [1231, 70] on input "Landing Page" at bounding box center [921, 71] width 887 height 30
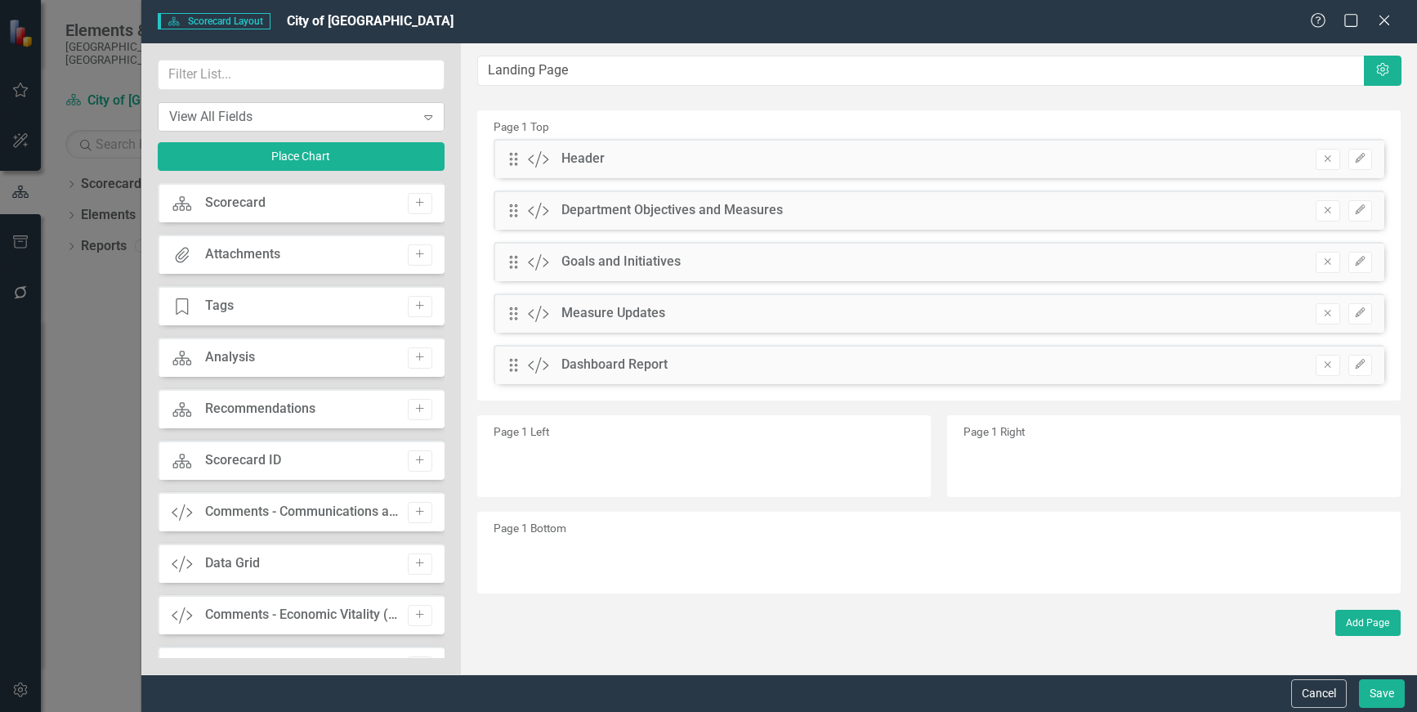
click at [414, 124] on div "View All Fields" at bounding box center [292, 116] width 246 height 19
click at [695, 112] on div "Page 1 Top Drag Custom Header Remove Edit Drag Custom Department Objectives and…" at bounding box center [938, 255] width 923 height 290
click at [1382, 75] on icon "Settings" at bounding box center [1382, 70] width 16 height 13
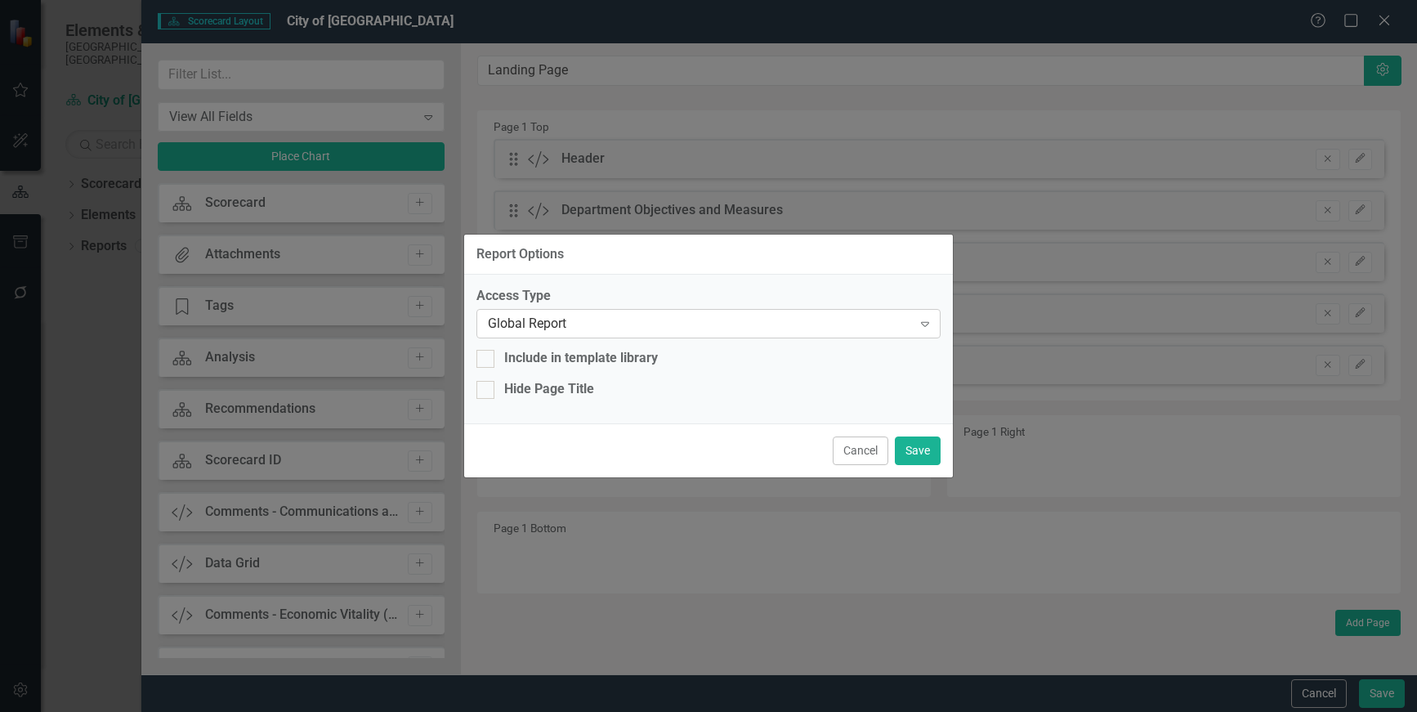
click at [798, 333] on div "Global Report" at bounding box center [700, 324] width 424 height 19
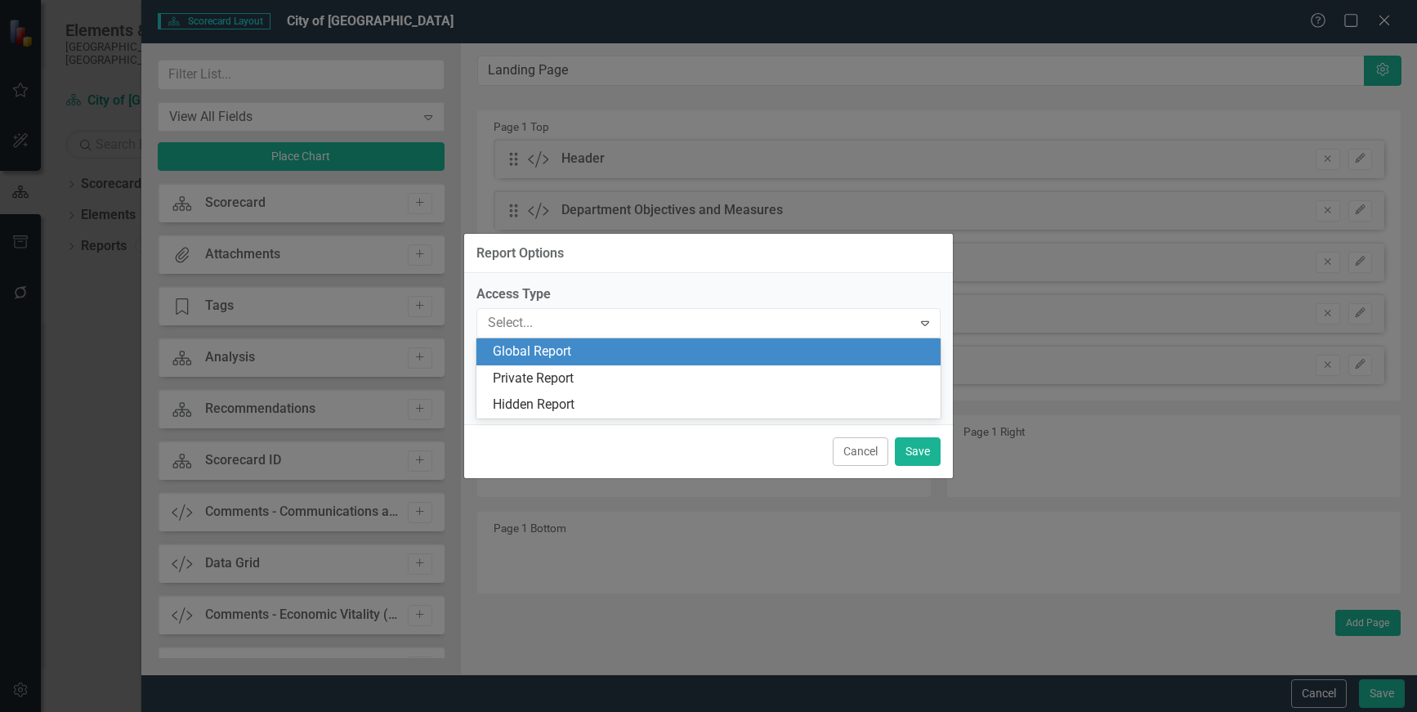
click at [804, 289] on label "Access Type" at bounding box center [708, 294] width 464 height 19
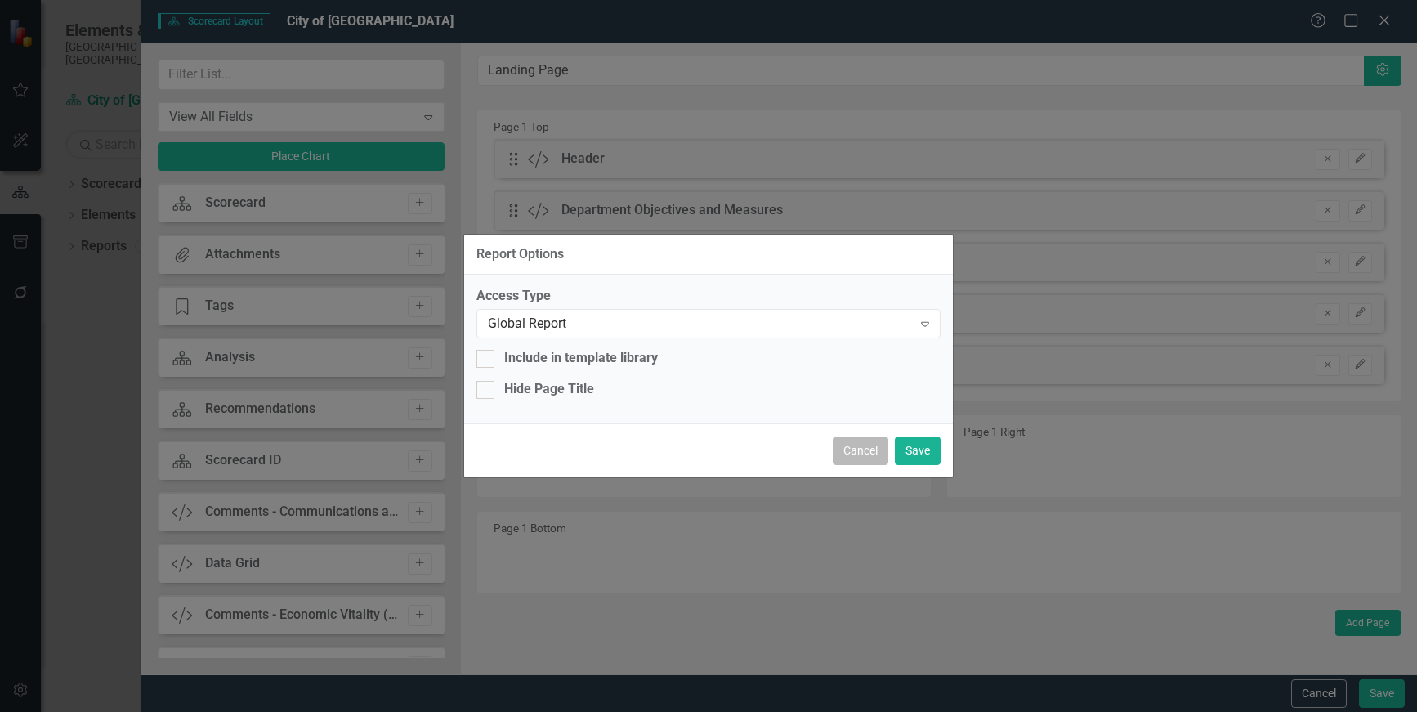
click at [869, 455] on button "Cancel" at bounding box center [861, 450] width 56 height 29
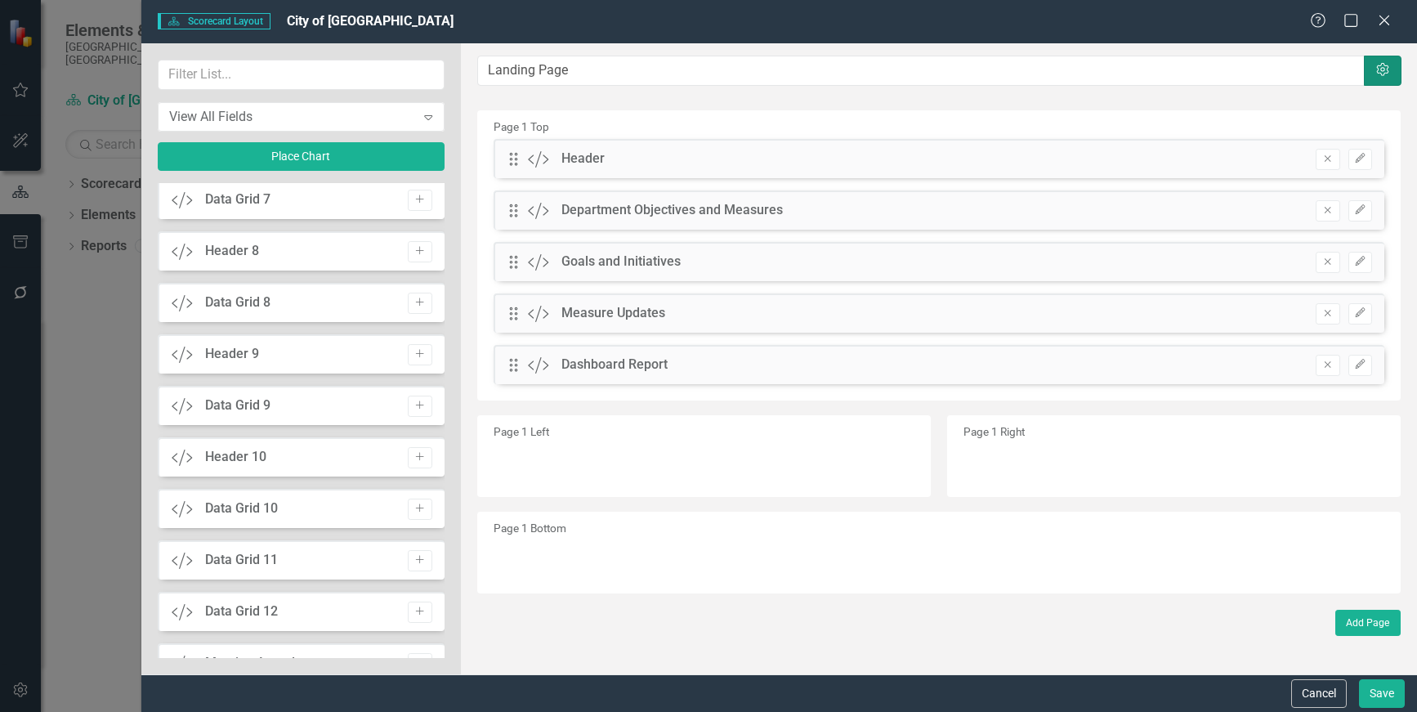
scroll to position [2451, 0]
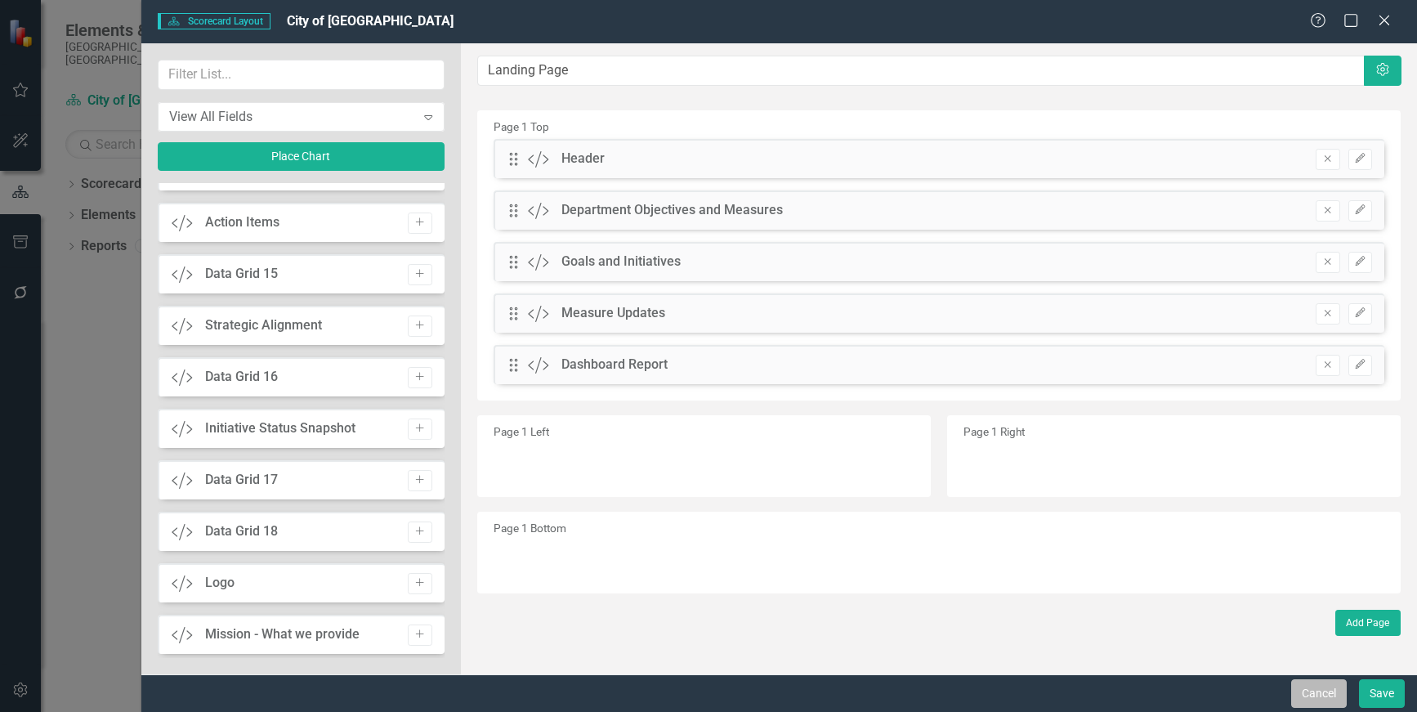
click at [1312, 690] on button "Cancel" at bounding box center [1319, 693] width 56 height 29
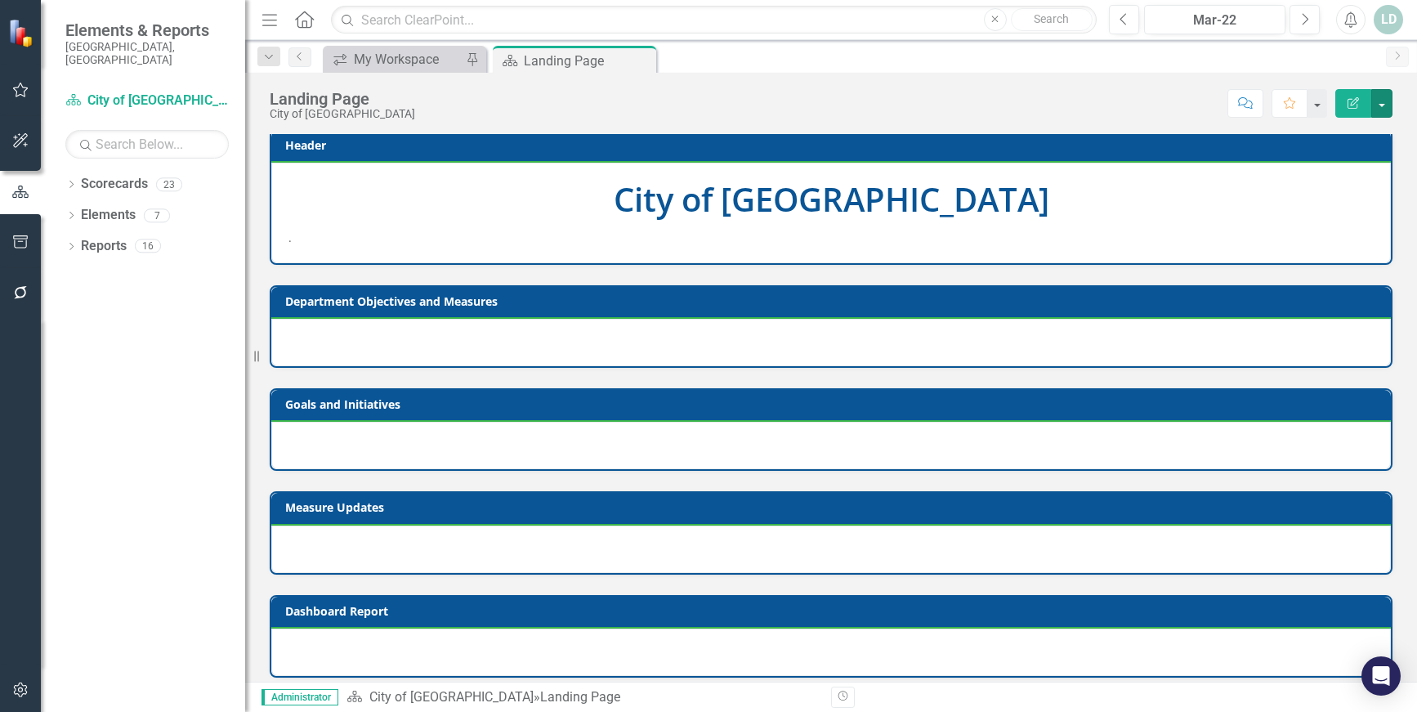
scroll to position [0, 0]
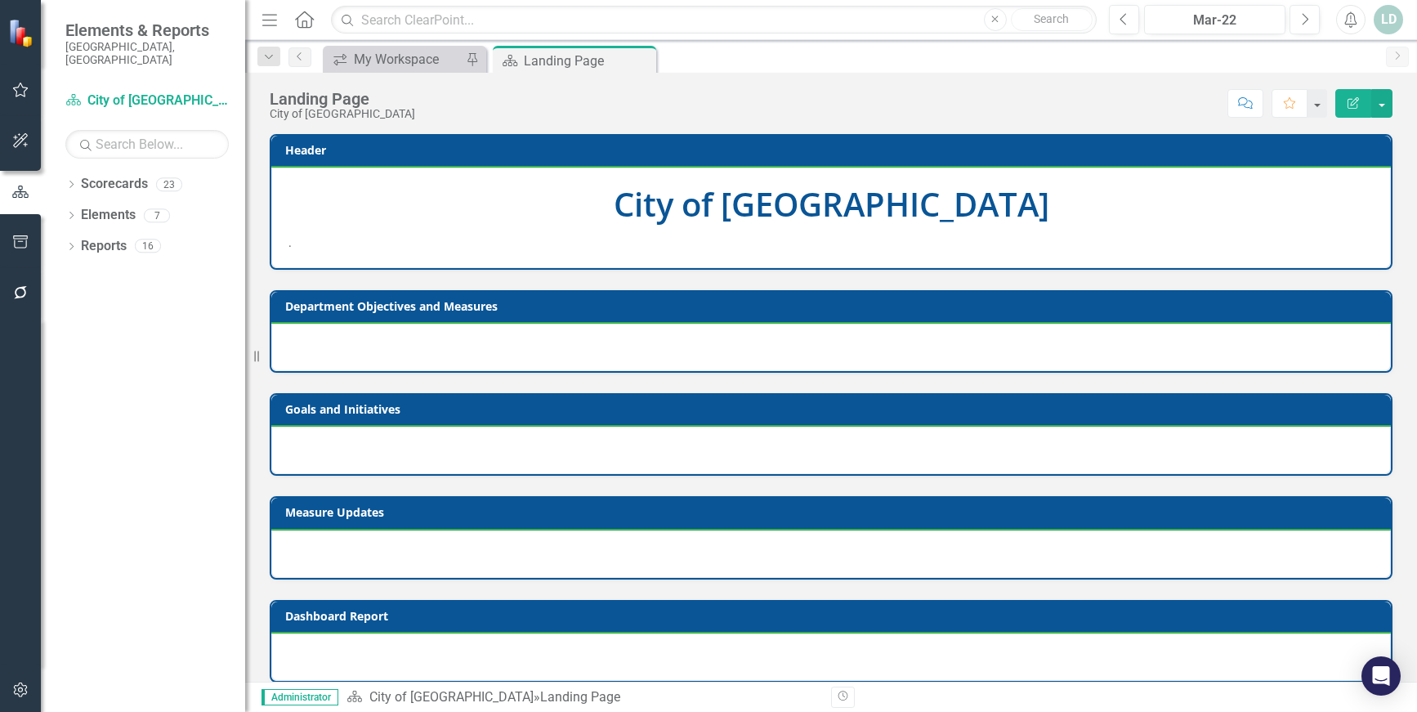
click at [0, 0] on icon "Close" at bounding box center [0, 0] width 0 height 0
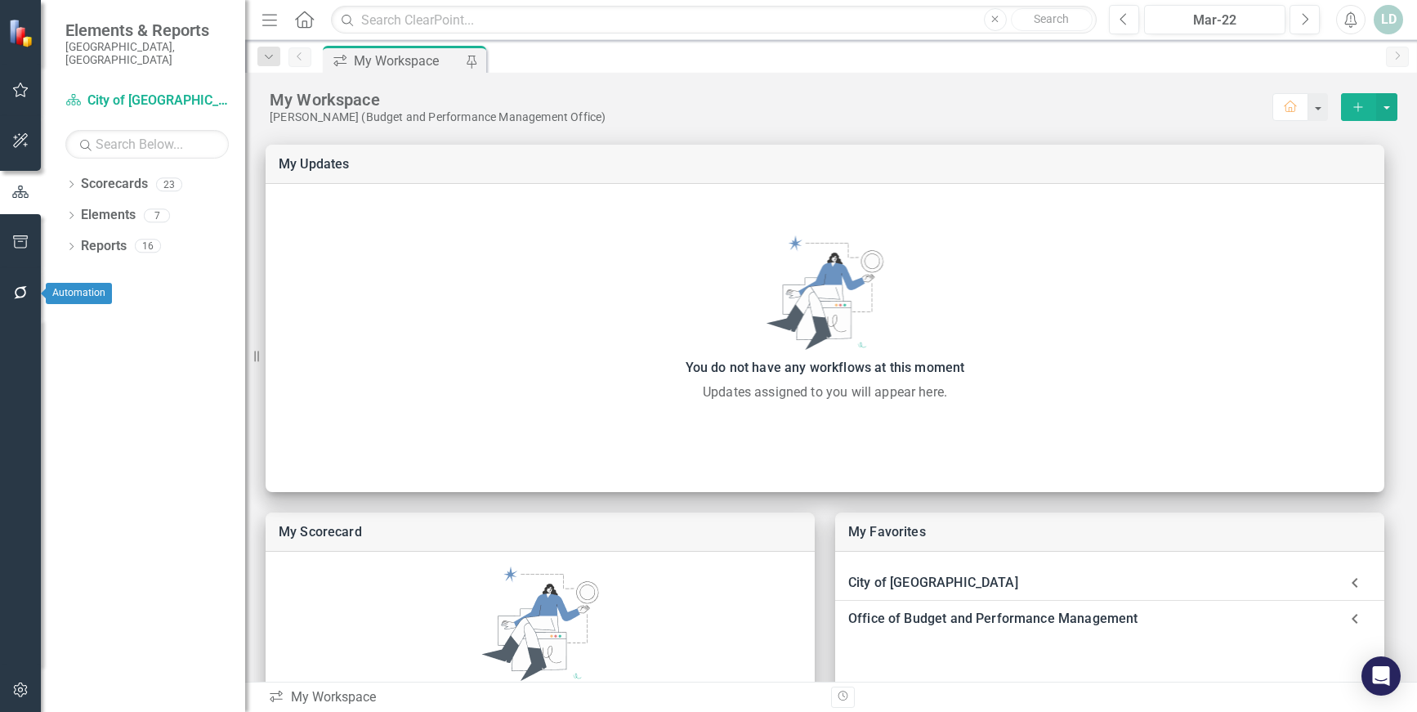
click at [26, 288] on icon "button" at bounding box center [20, 292] width 17 height 13
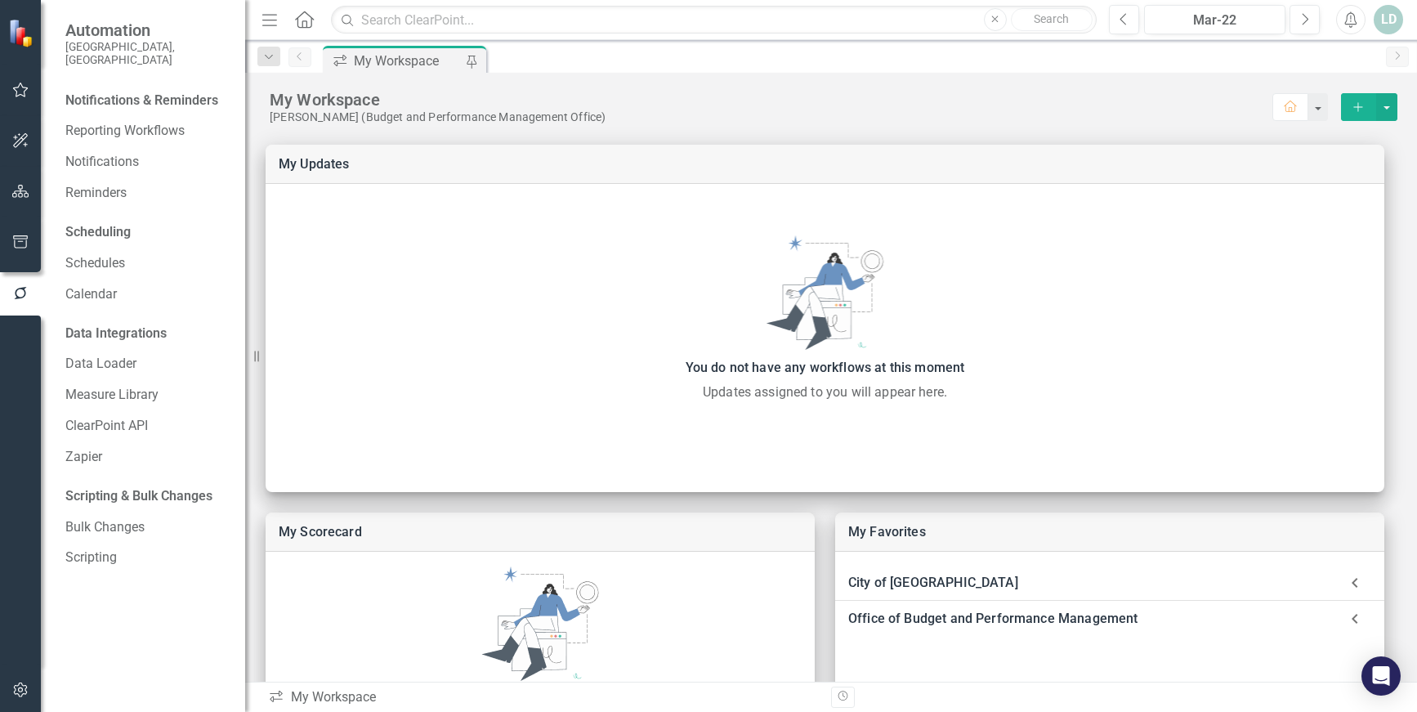
click at [12, 76] on button "button" at bounding box center [20, 91] width 37 height 34
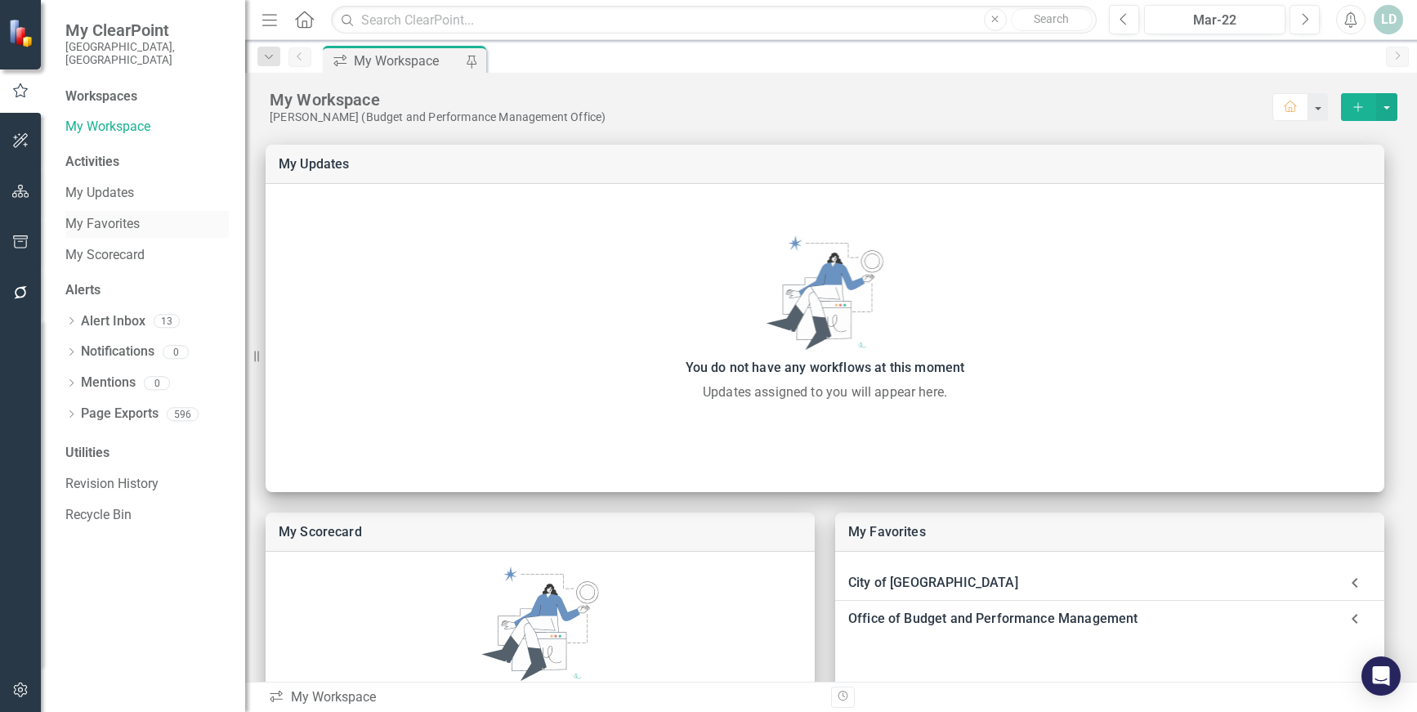
click at [118, 215] on link "My Favorites" at bounding box center [146, 224] width 163 height 19
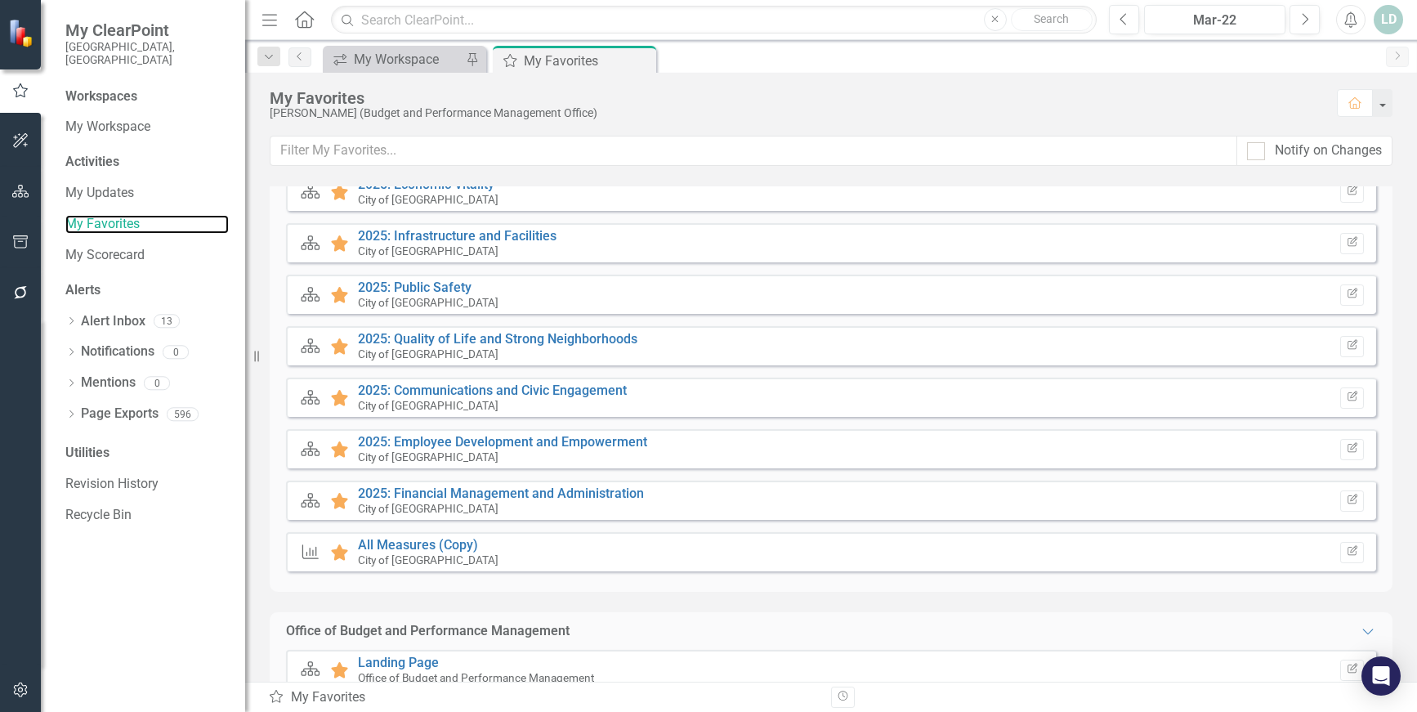
scroll to position [270, 0]
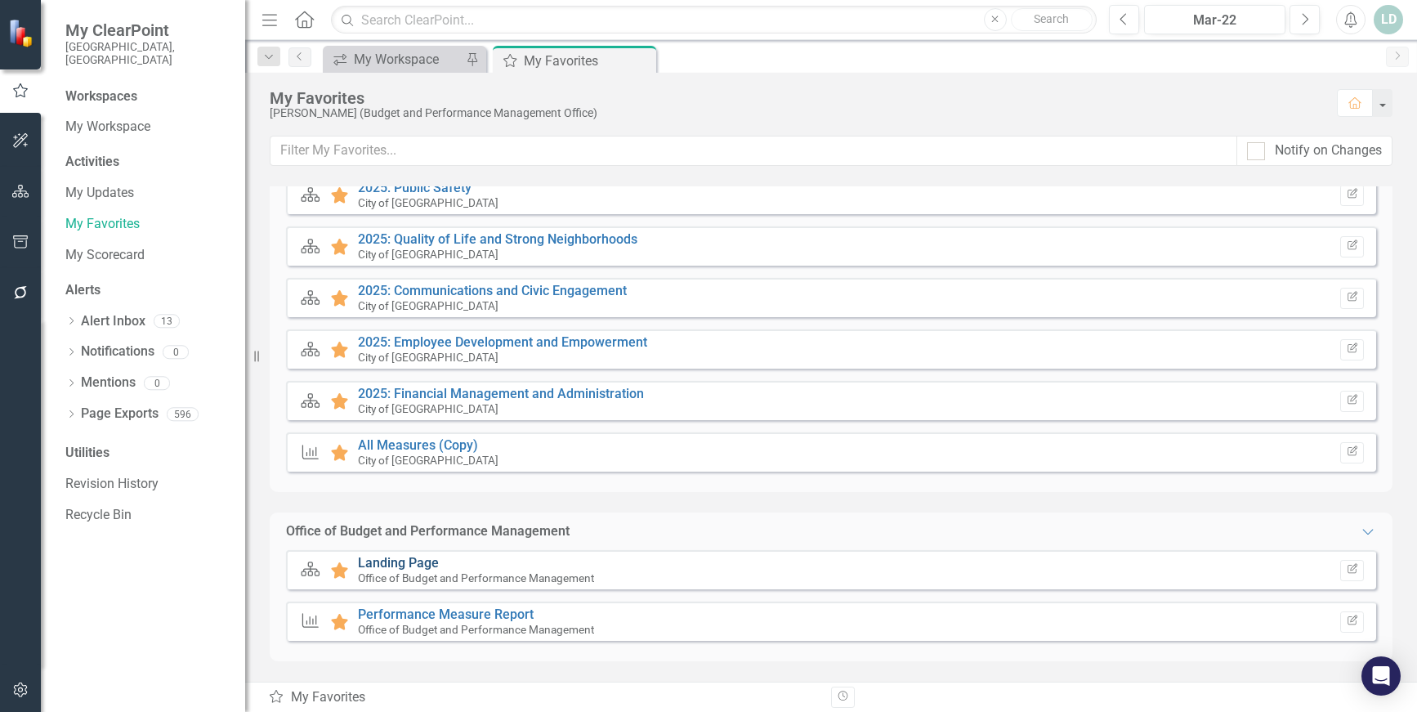
click at [379, 556] on link "Landing Page" at bounding box center [398, 563] width 81 height 16
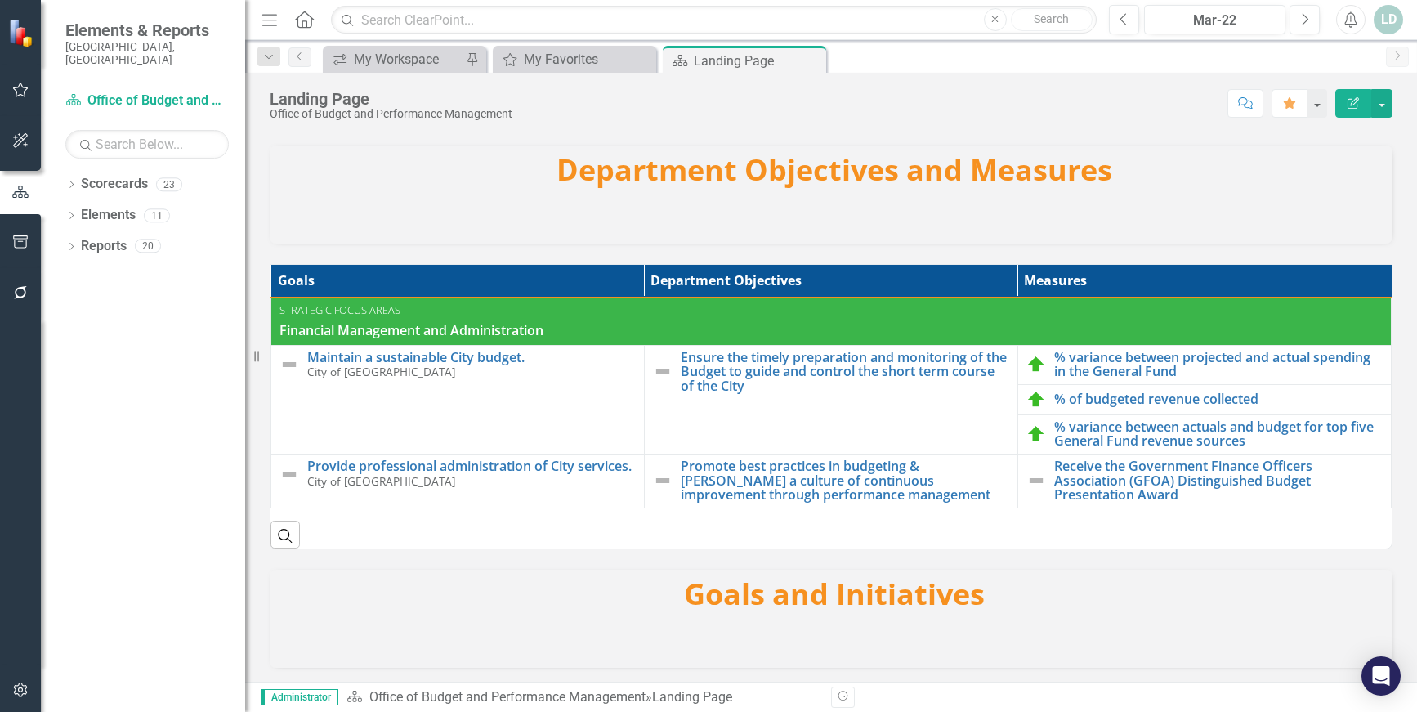
scroll to position [2, 0]
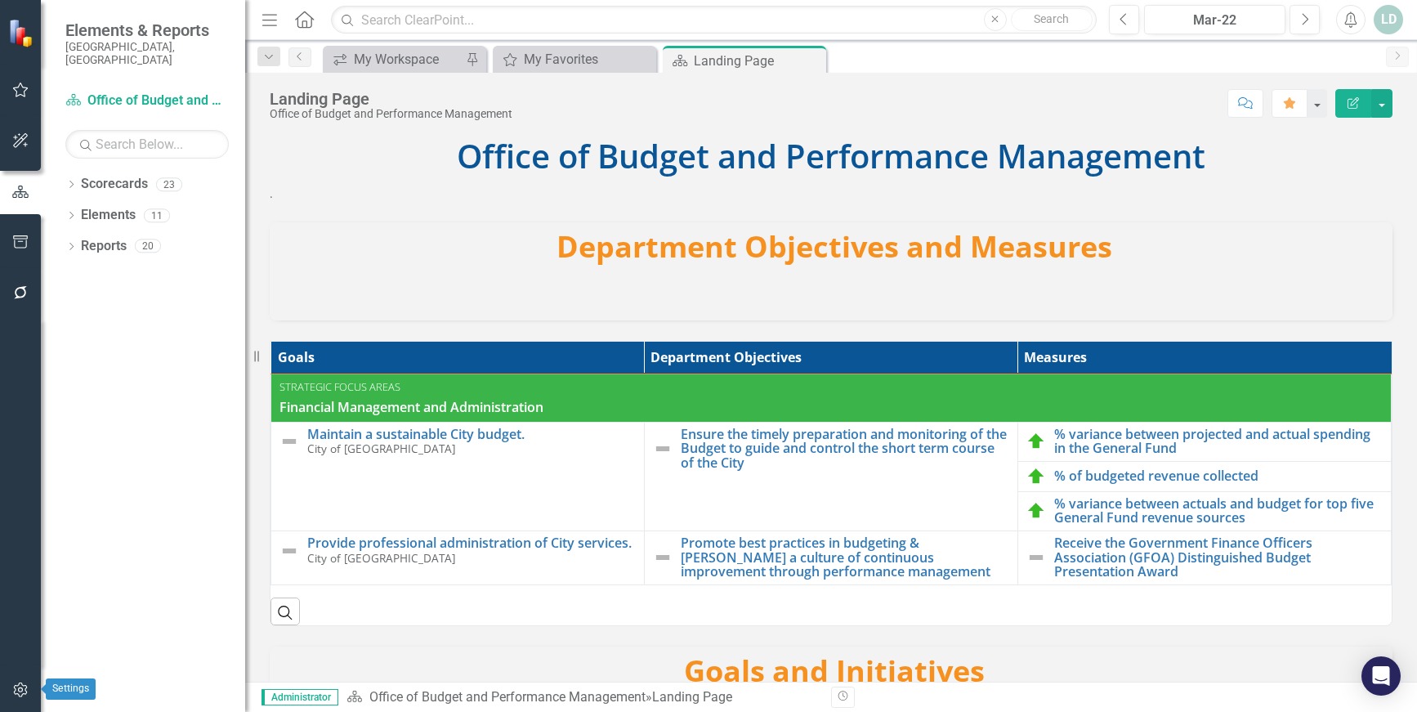
click at [14, 690] on icon "button" at bounding box center [20, 689] width 17 height 13
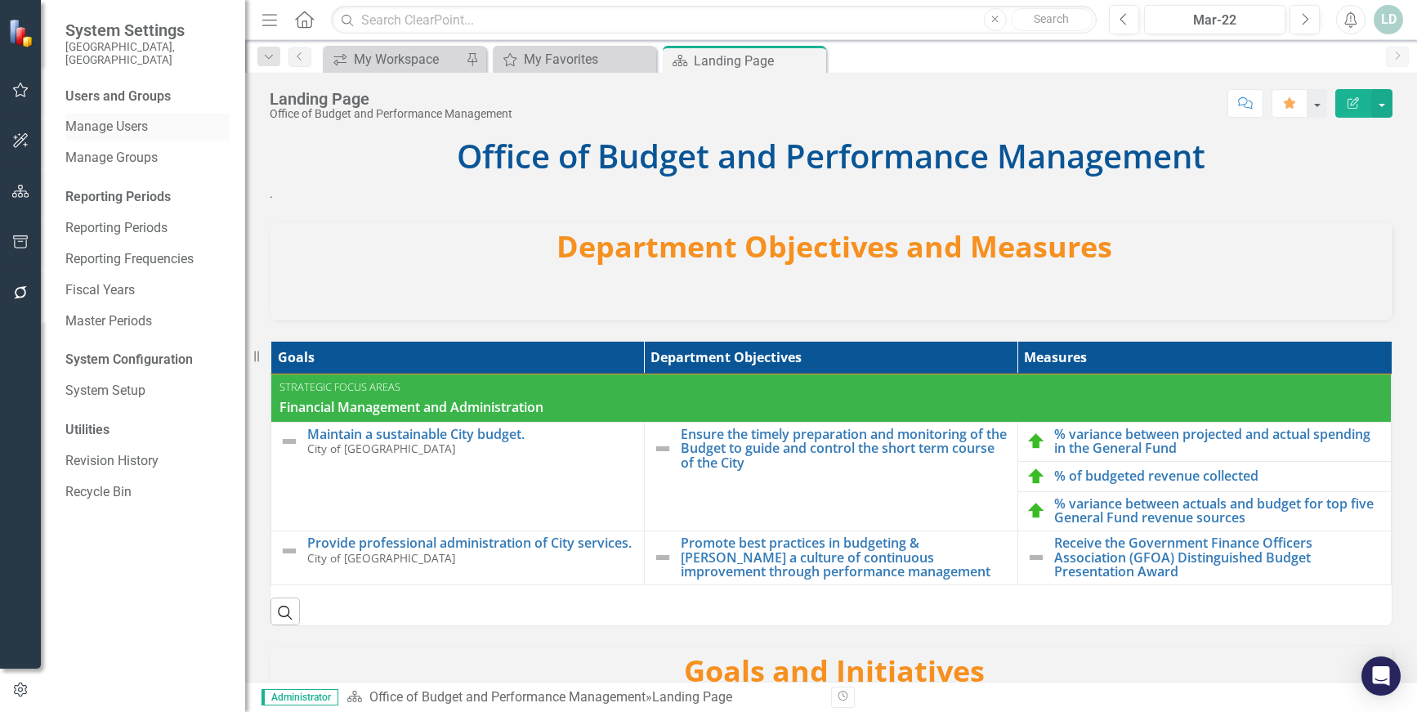
click at [101, 123] on link "Manage Users" at bounding box center [146, 127] width 163 height 19
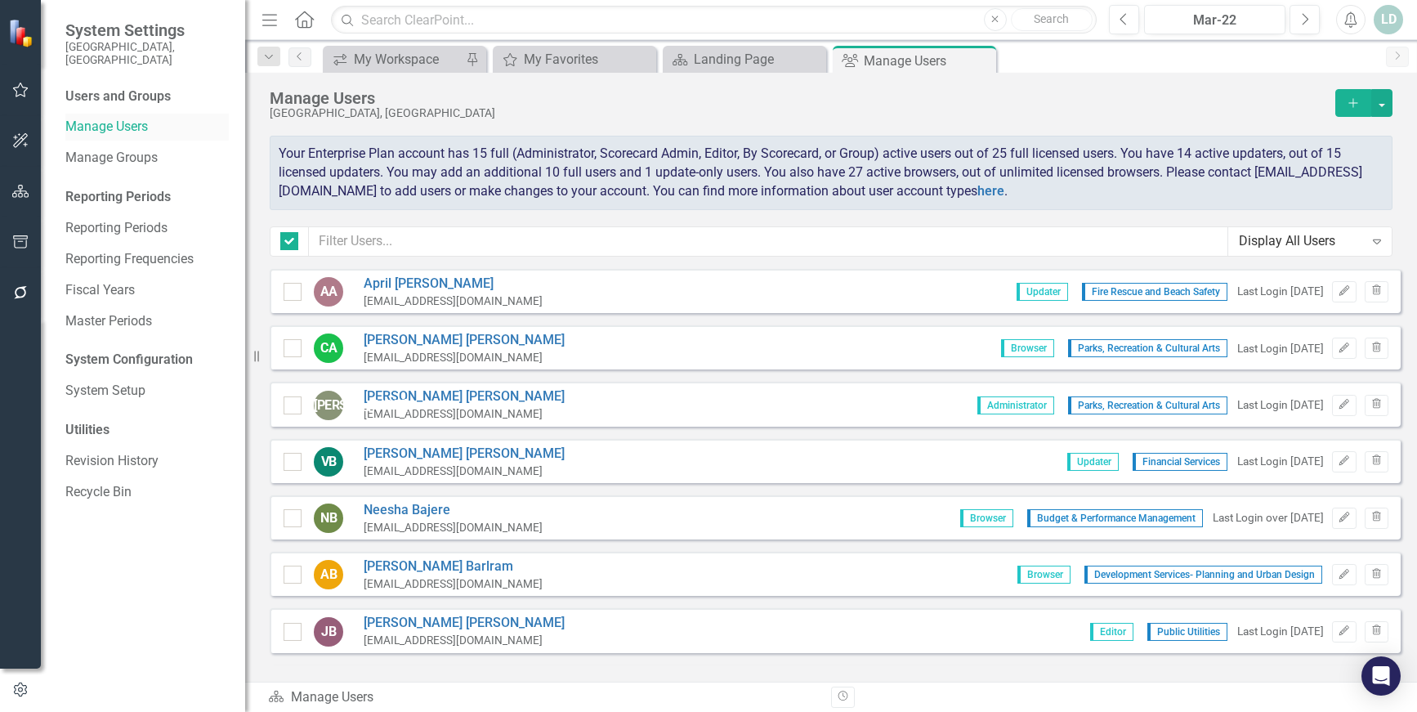
checkbox input "false"
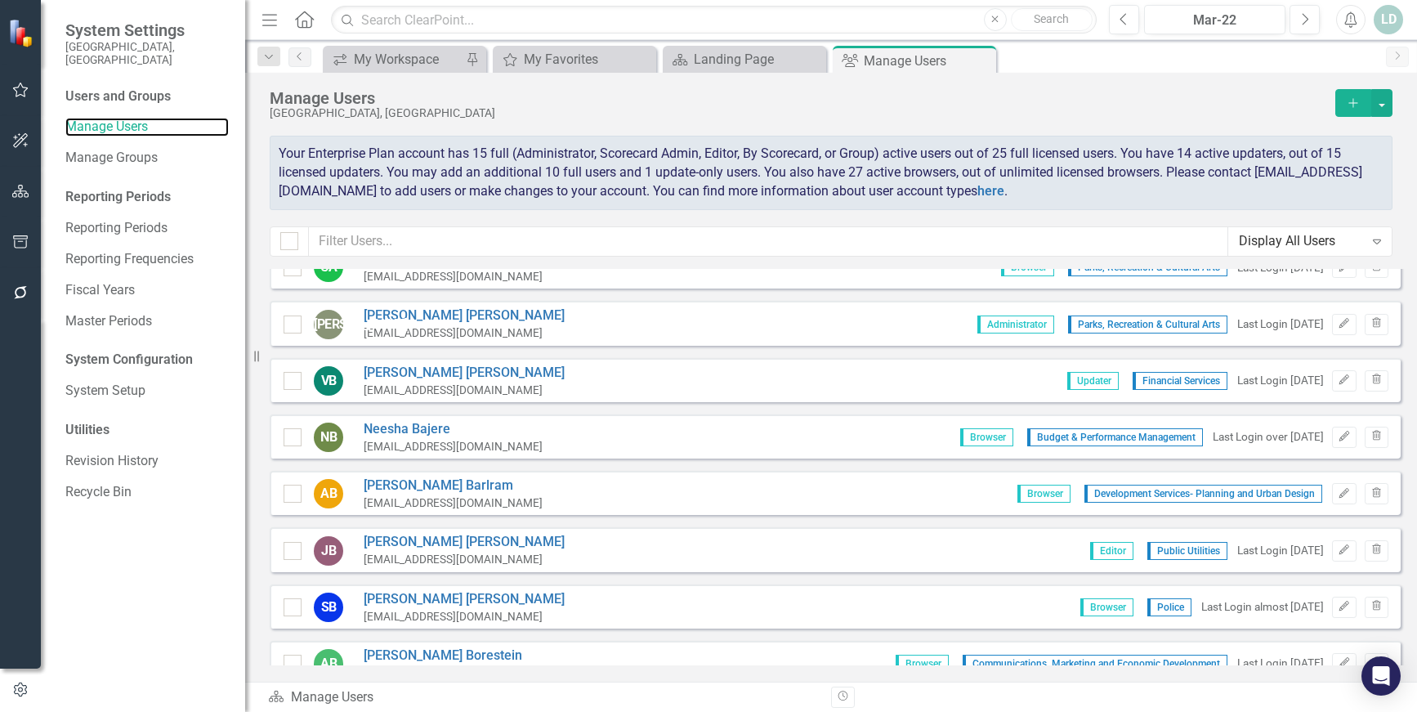
scroll to position [82, 0]
click at [1295, 236] on div "Display All Users" at bounding box center [1301, 241] width 125 height 19
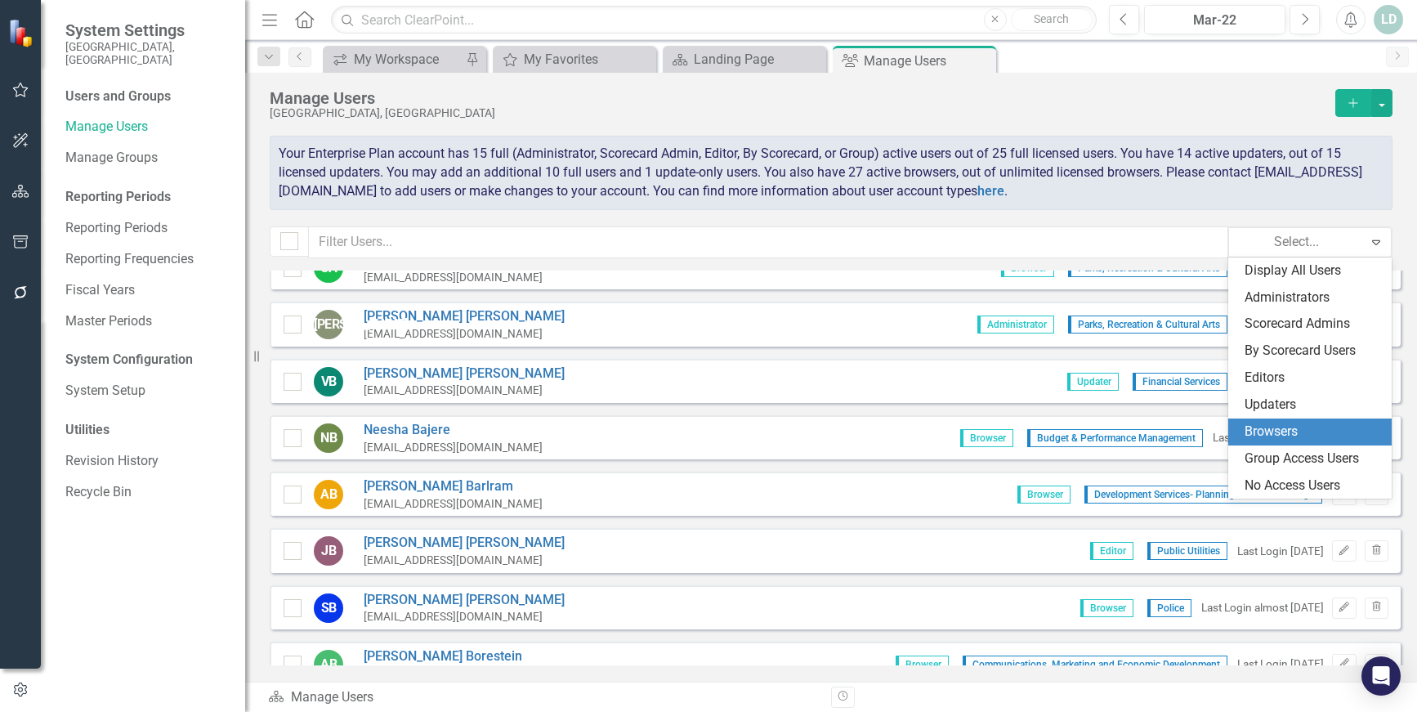
click at [1267, 424] on div "Browsers" at bounding box center [1313, 431] width 137 height 19
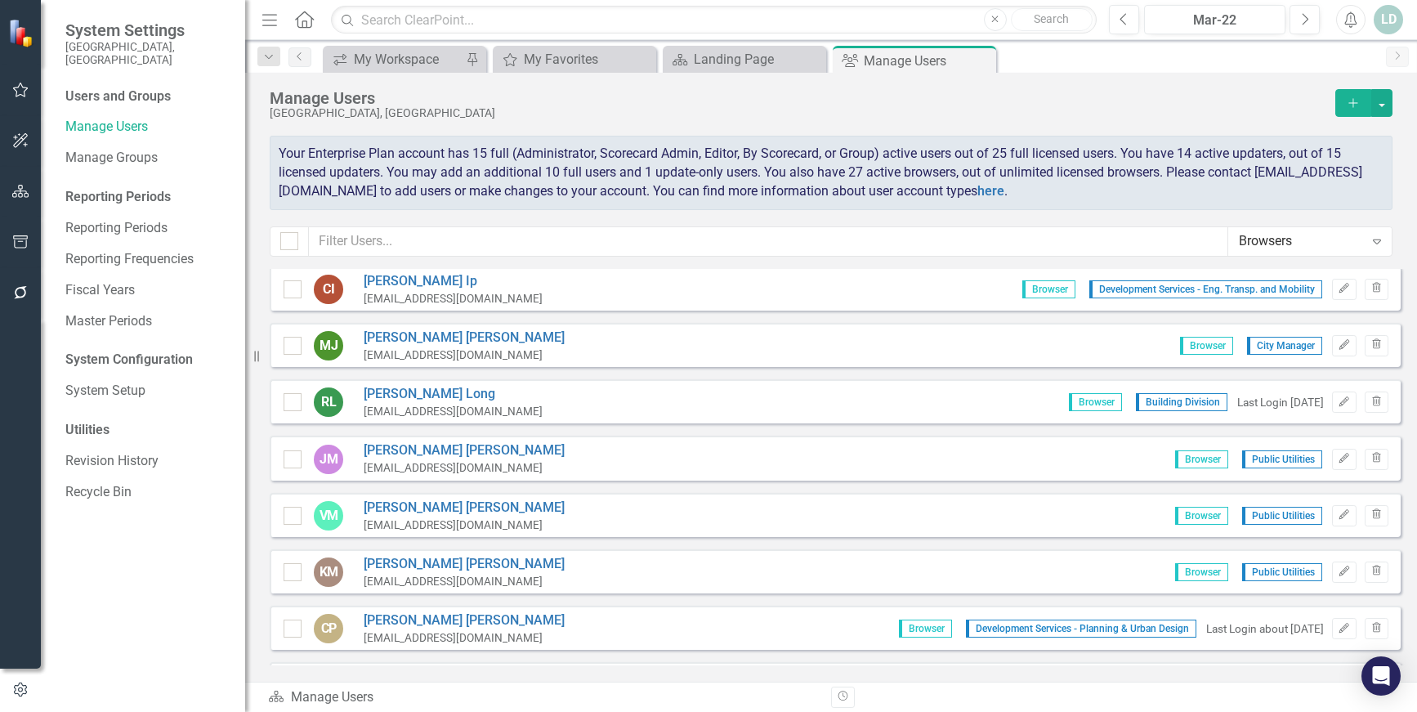
scroll to position [601, 0]
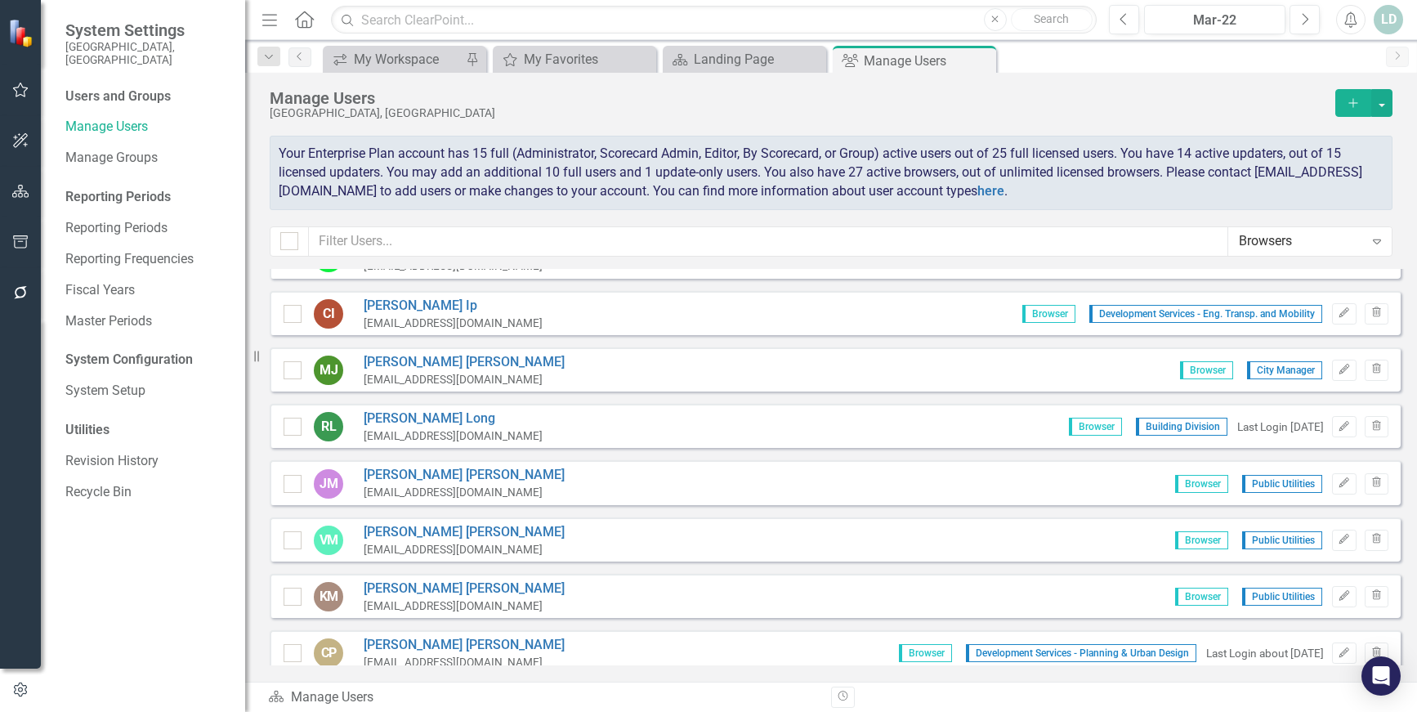
click at [0, 0] on div "Close" at bounding box center [0, 0] width 0 height 0
